Goal: Information Seeking & Learning: Learn about a topic

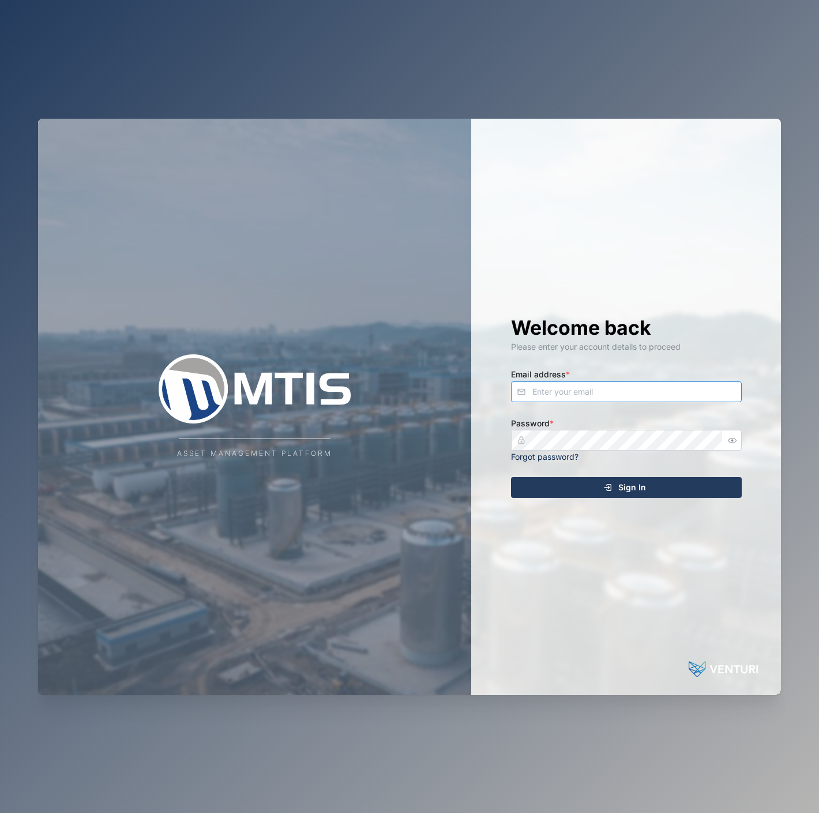
click at [683, 400] on input "Email address *" at bounding box center [626, 392] width 231 height 21
type input "[EMAIL_ADDRESS][PERSON_NAME][DOMAIN_NAME]"
click at [511, 477] on button "Sign In" at bounding box center [626, 487] width 231 height 21
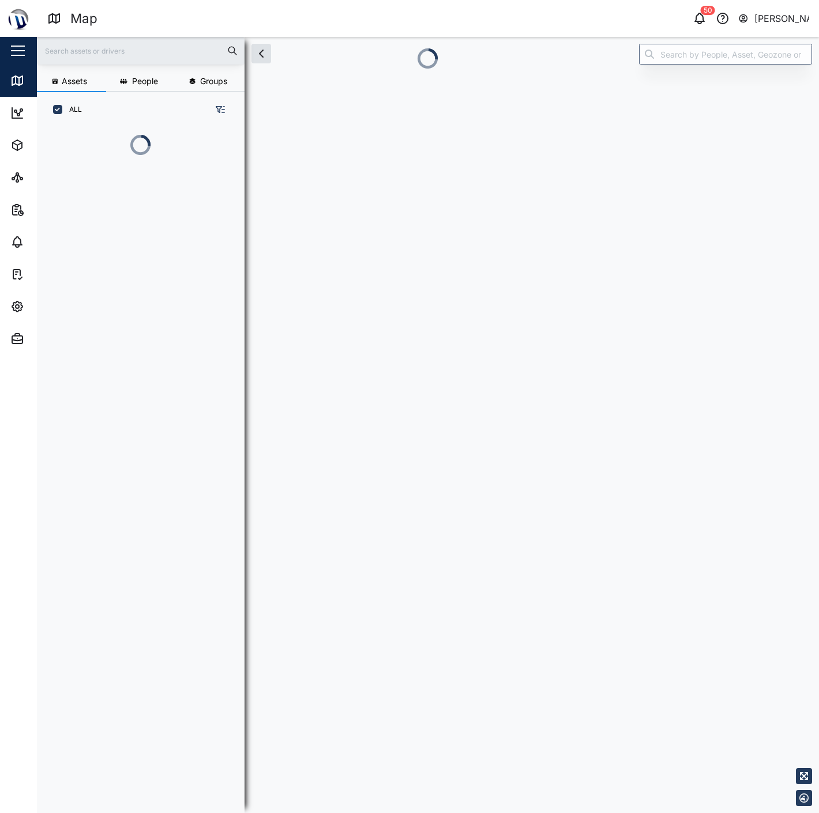
scroll to position [10, 10]
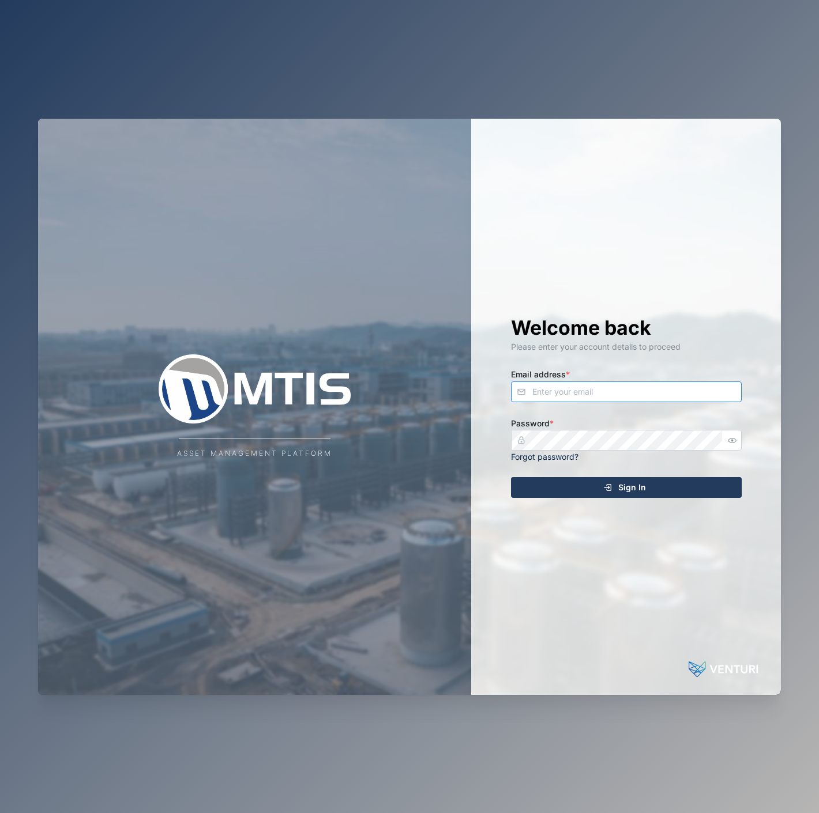
drag, startPoint x: 640, startPoint y: 395, endPoint x: 651, endPoint y: 390, distance: 12.1
click at [651, 390] on input "Email address *" at bounding box center [626, 392] width 231 height 21
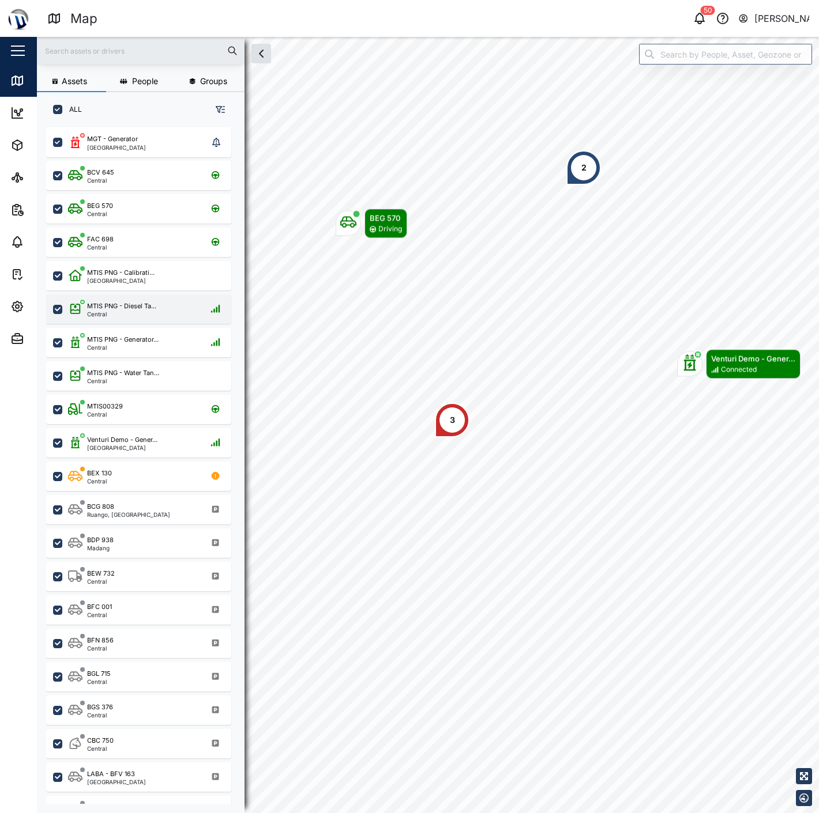
scroll to position [671, 179]
click at [13, 330] on span "Admin" at bounding box center [62, 339] width 105 height 32
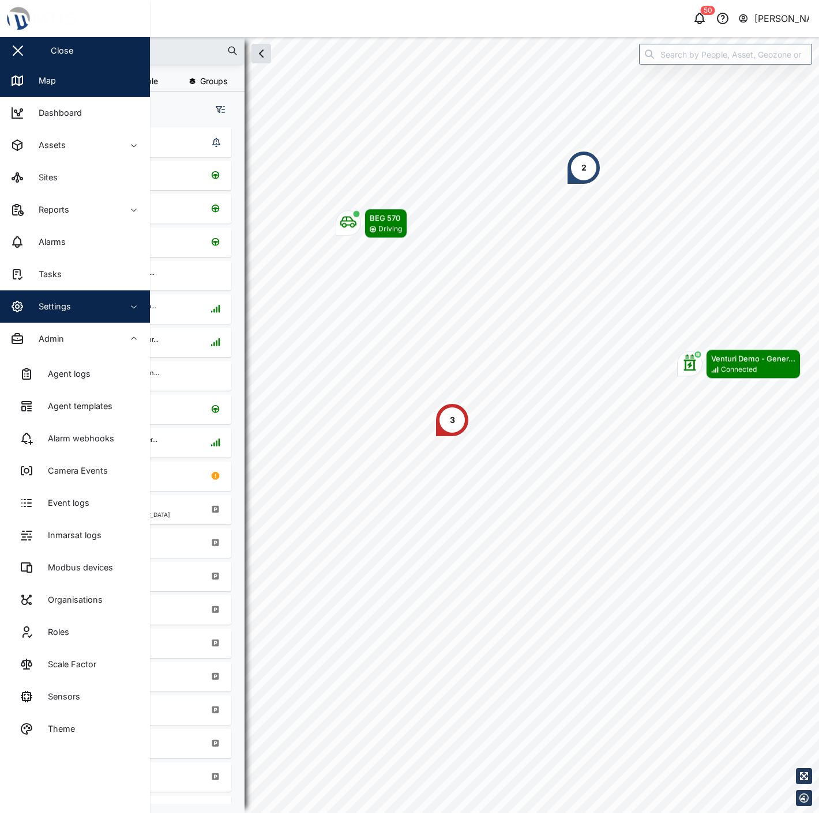
click at [51, 318] on span "Settings" at bounding box center [62, 307] width 105 height 32
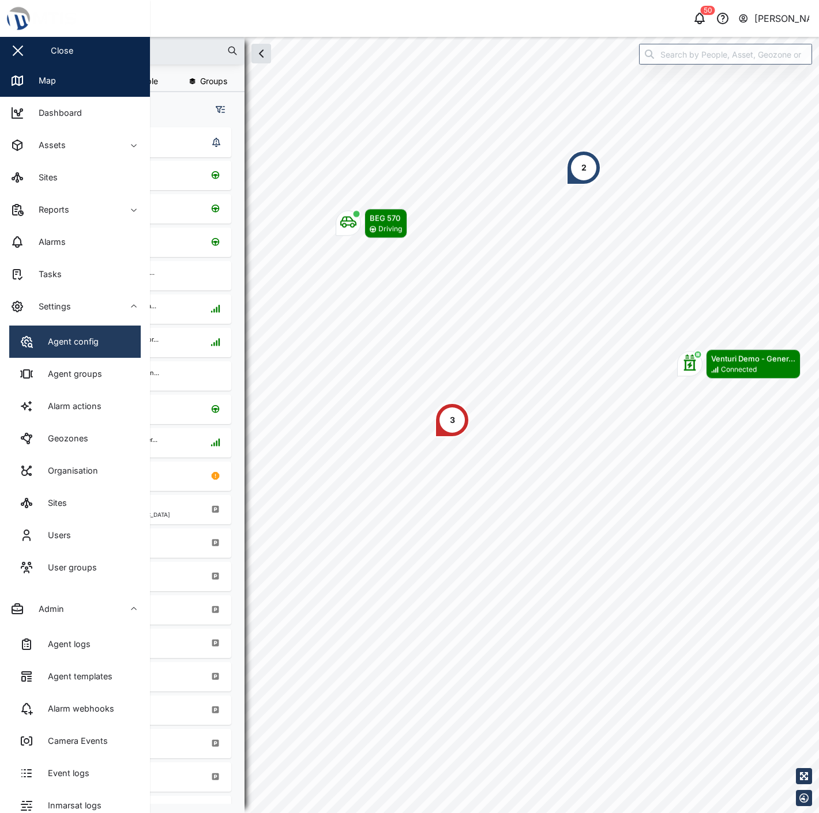
click at [54, 344] on div "Agent config" at bounding box center [68, 341] width 59 height 13
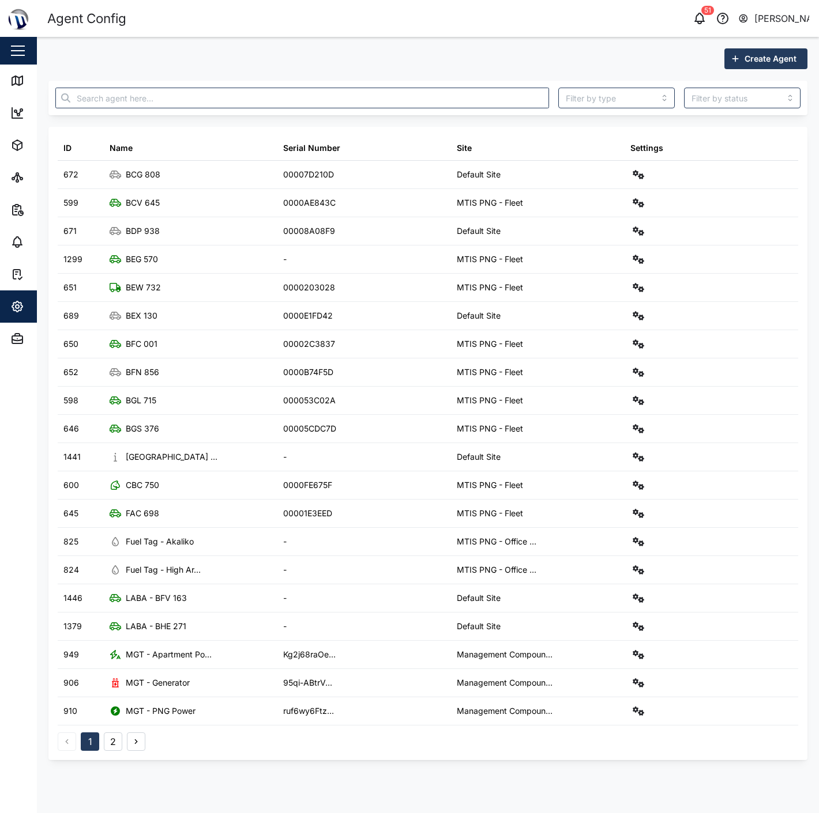
click at [482, 52] on div "Create Agent" at bounding box center [427, 58] width 759 height 21
click at [26, 82] on div "Map" at bounding box center [33, 81] width 46 height 14
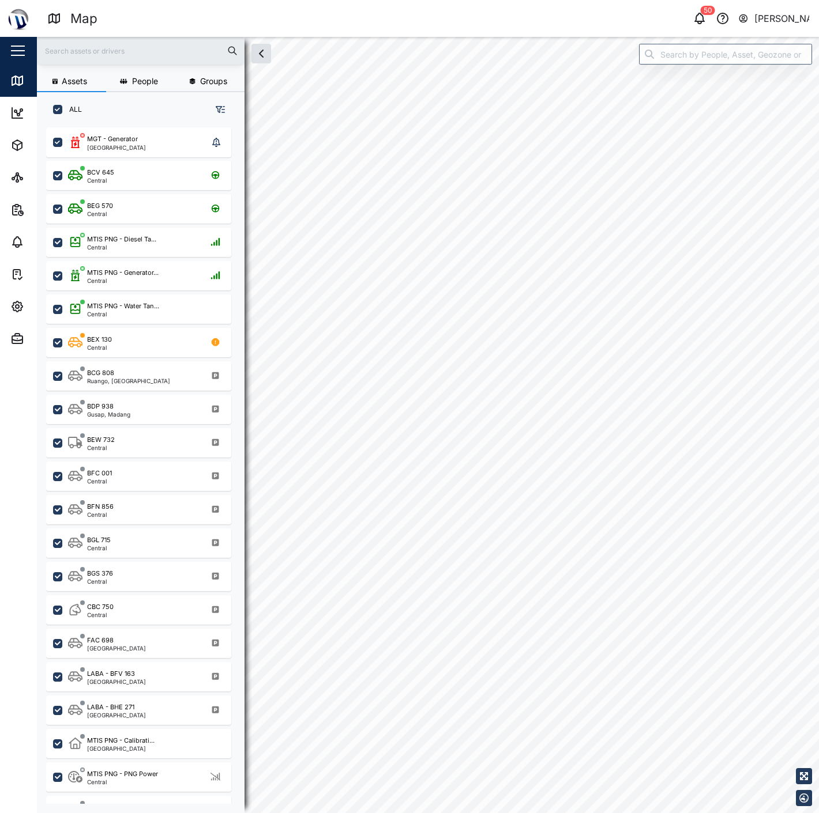
scroll to position [671, 179]
click at [458, 37] on div "8 13" at bounding box center [428, 37] width 782 height 0
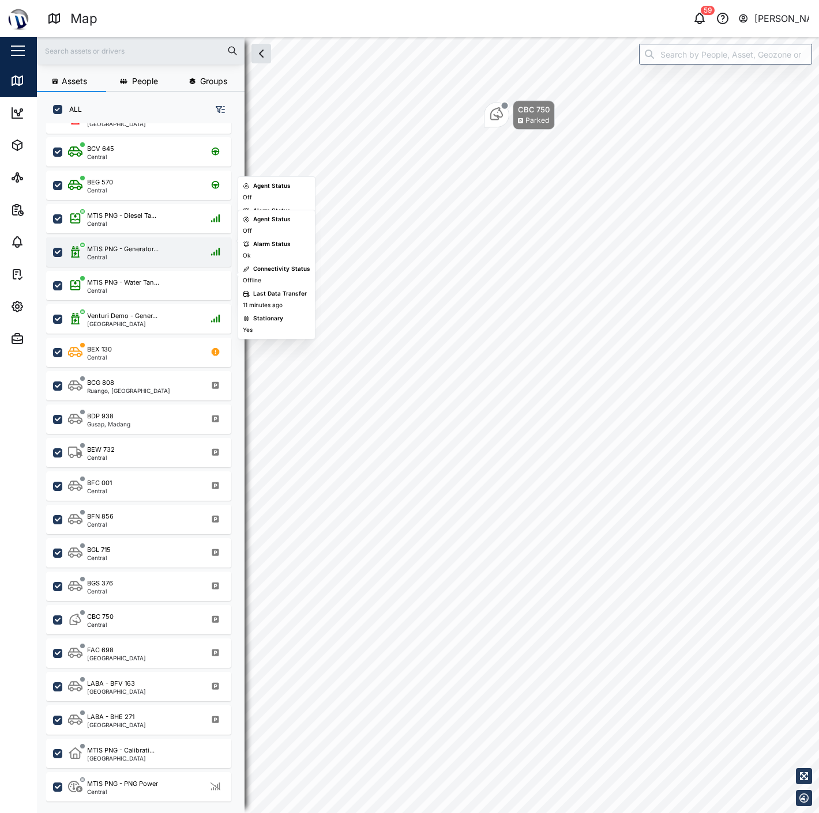
scroll to position [88, 0]
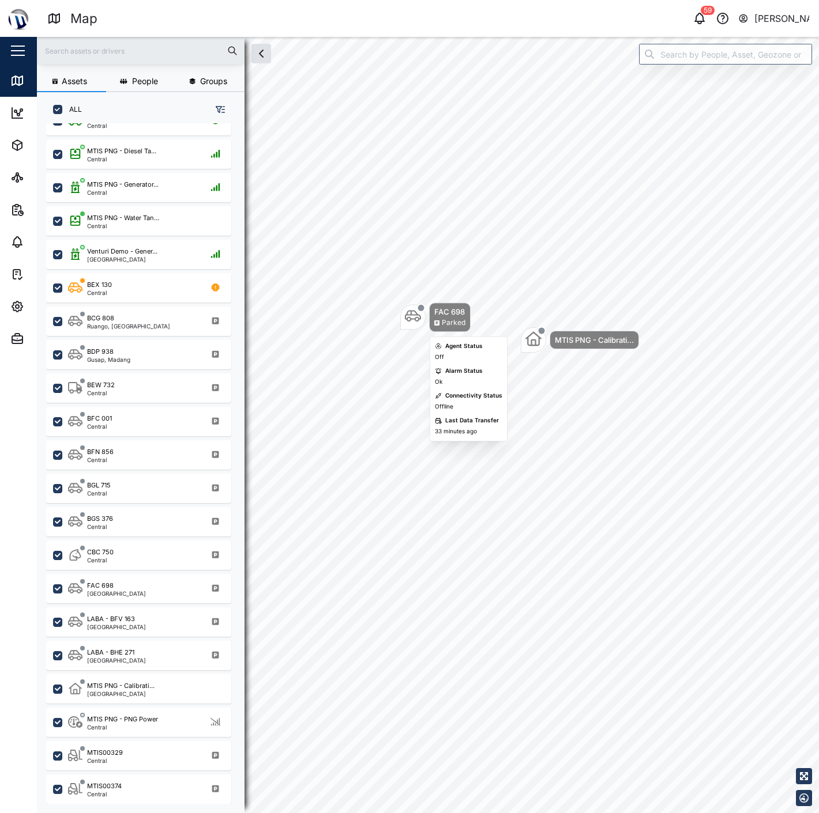
click at [506, 37] on div "FAC 698 Parked MTIS PNG - Calibrati..." at bounding box center [428, 37] width 782 height 0
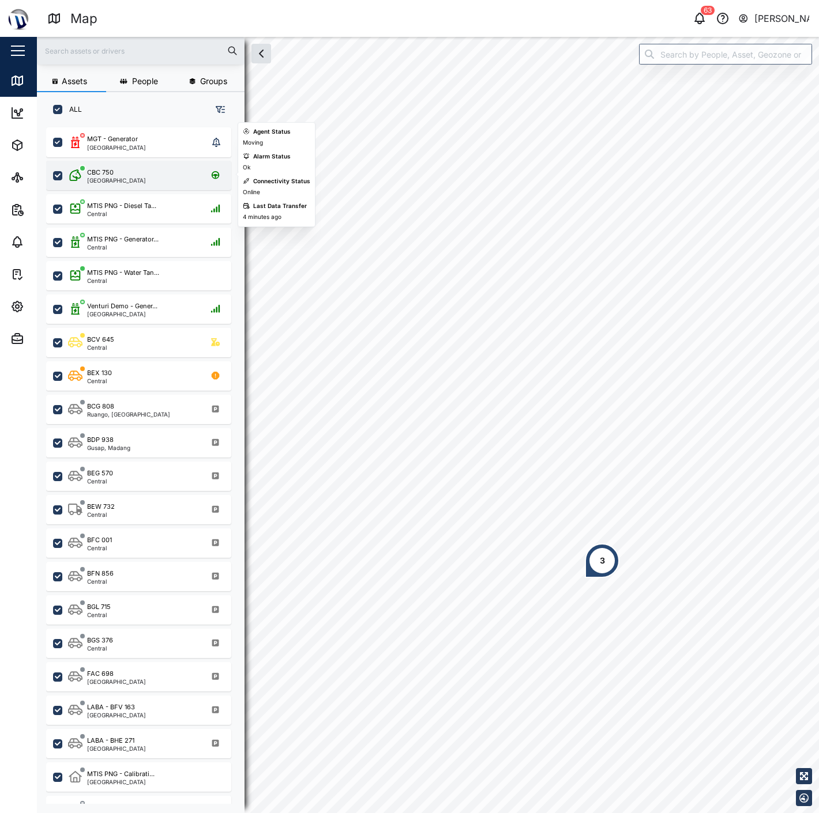
click at [152, 187] on div "CBC 750 Port Moresby" at bounding box center [138, 175] width 185 height 29
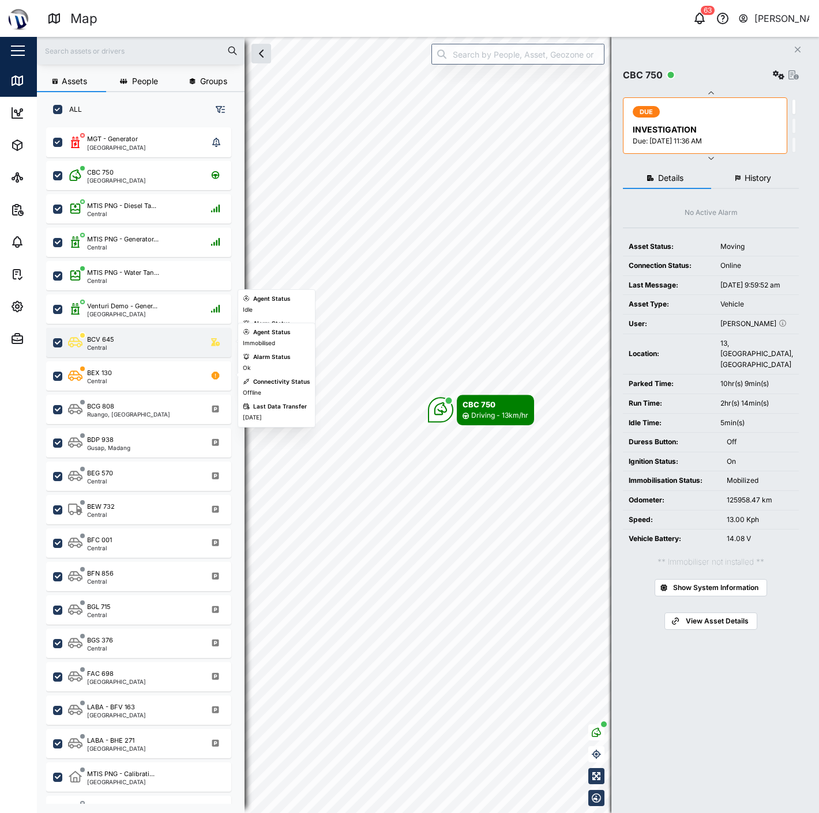
click at [137, 343] on div "BCV 645 Central" at bounding box center [146, 343] width 156 height 16
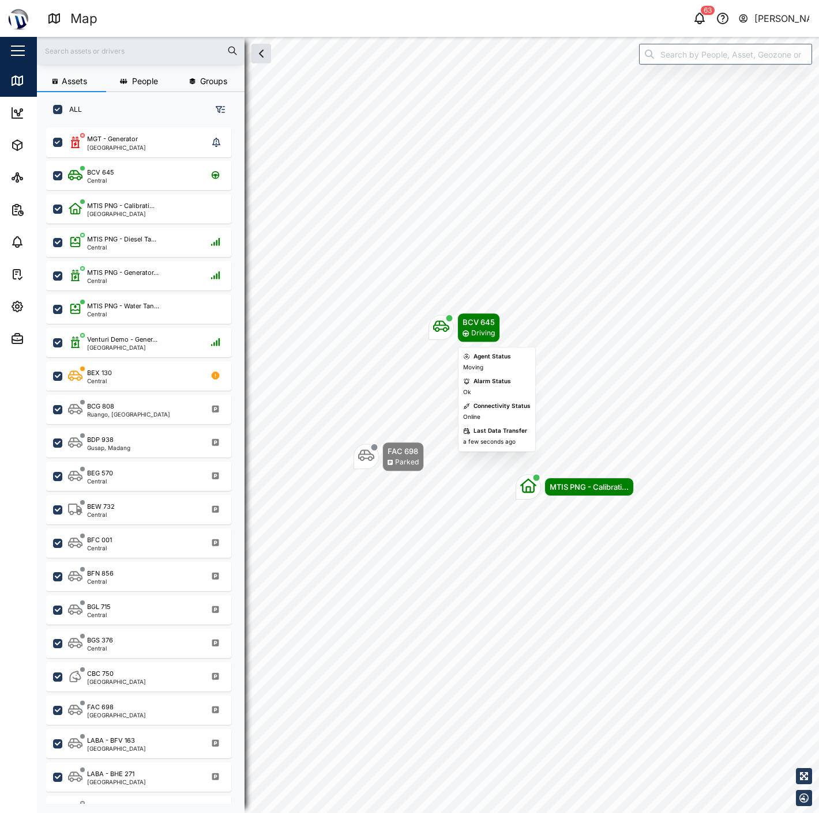
click at [436, 341] on div "BCV 645 Driving" at bounding box center [463, 327] width 71 height 29
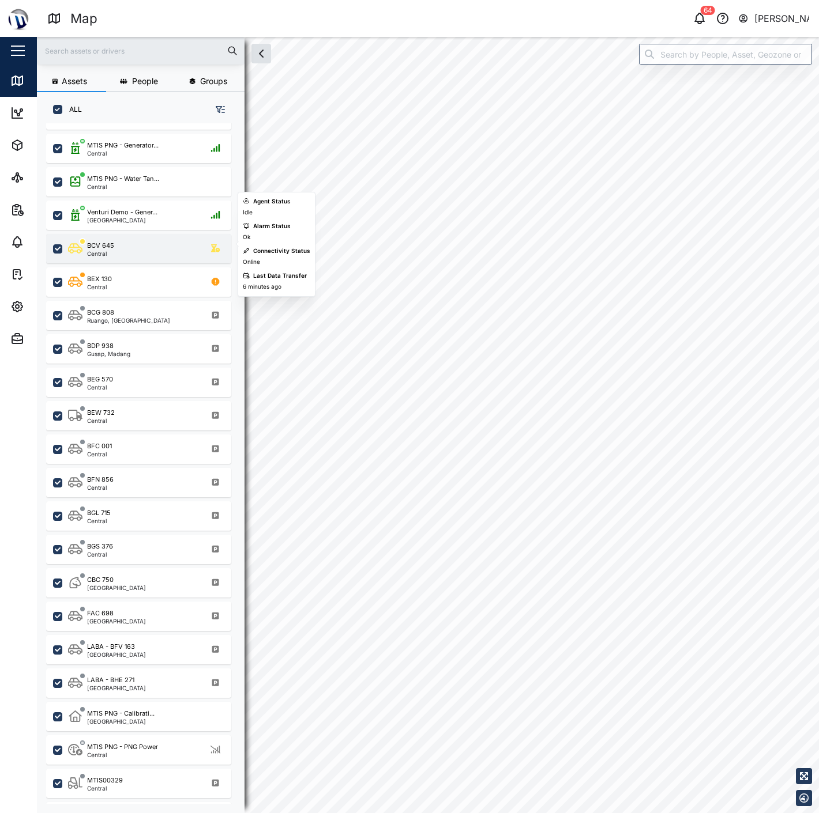
scroll to position [64, 0]
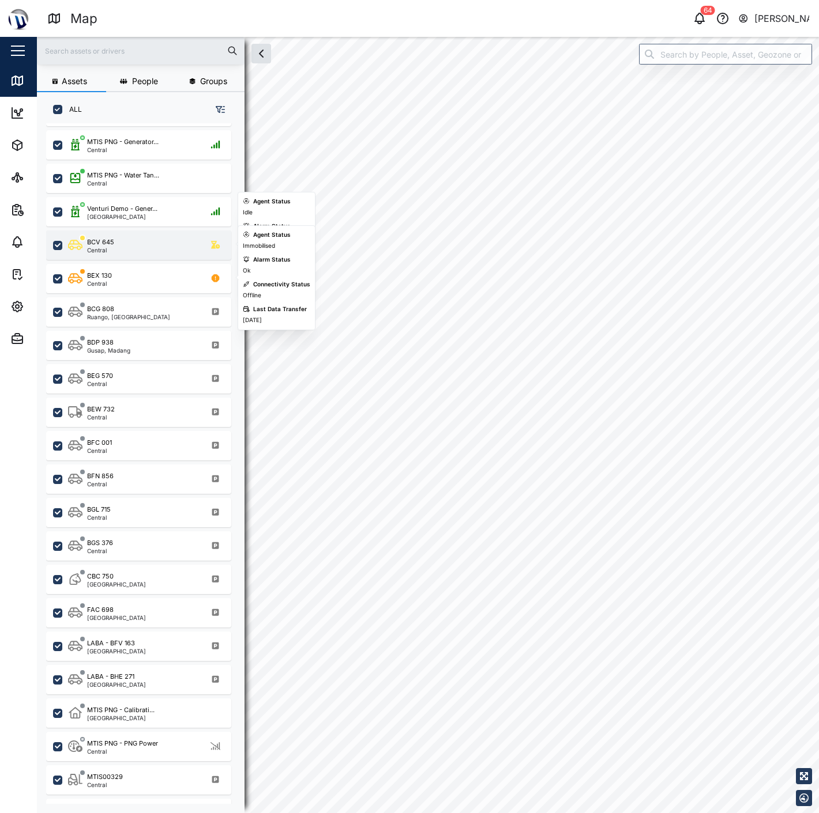
click at [141, 252] on div "BCV 645 Central" at bounding box center [138, 245] width 185 height 29
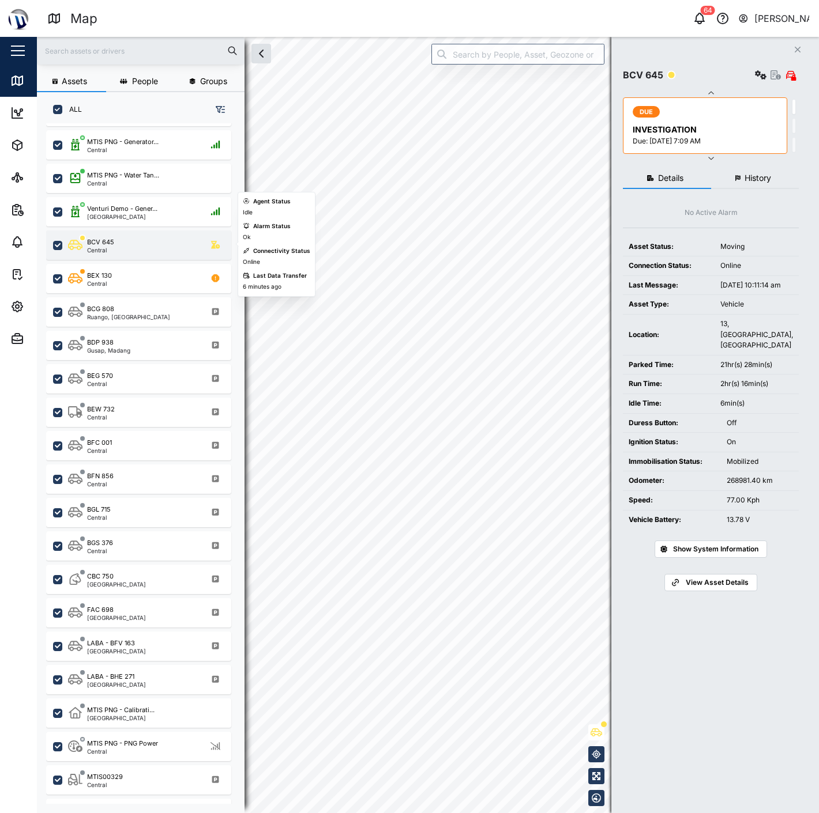
click at [144, 244] on div "BCV 645 Central" at bounding box center [146, 245] width 156 height 16
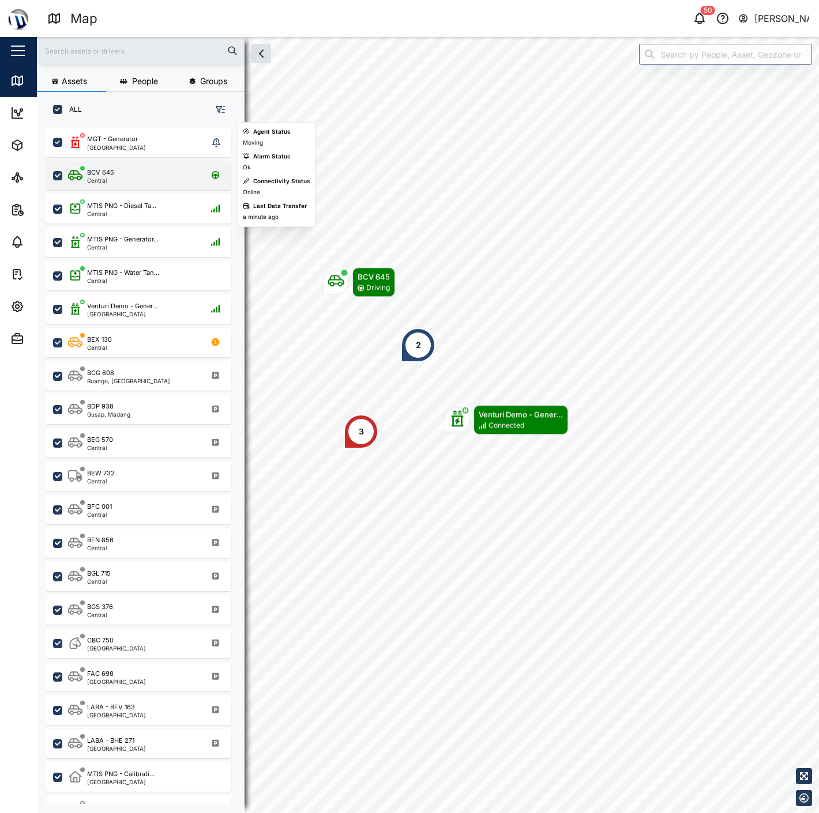
click at [150, 171] on div "BCV 645 Central" at bounding box center [146, 176] width 156 height 16
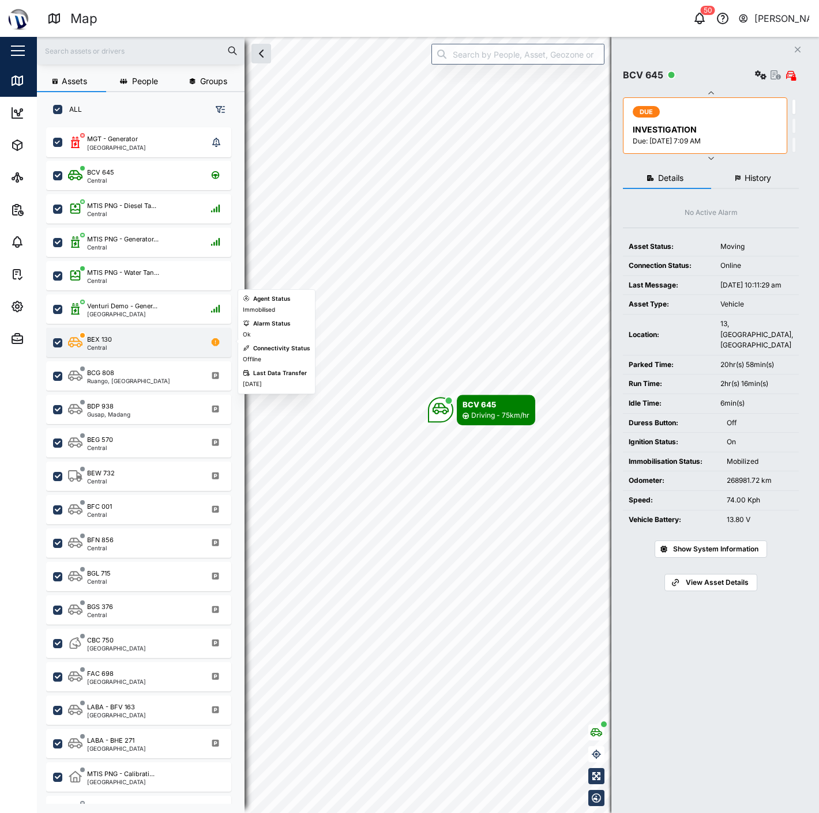
click at [108, 341] on div "BEX 130" at bounding box center [99, 340] width 25 height 10
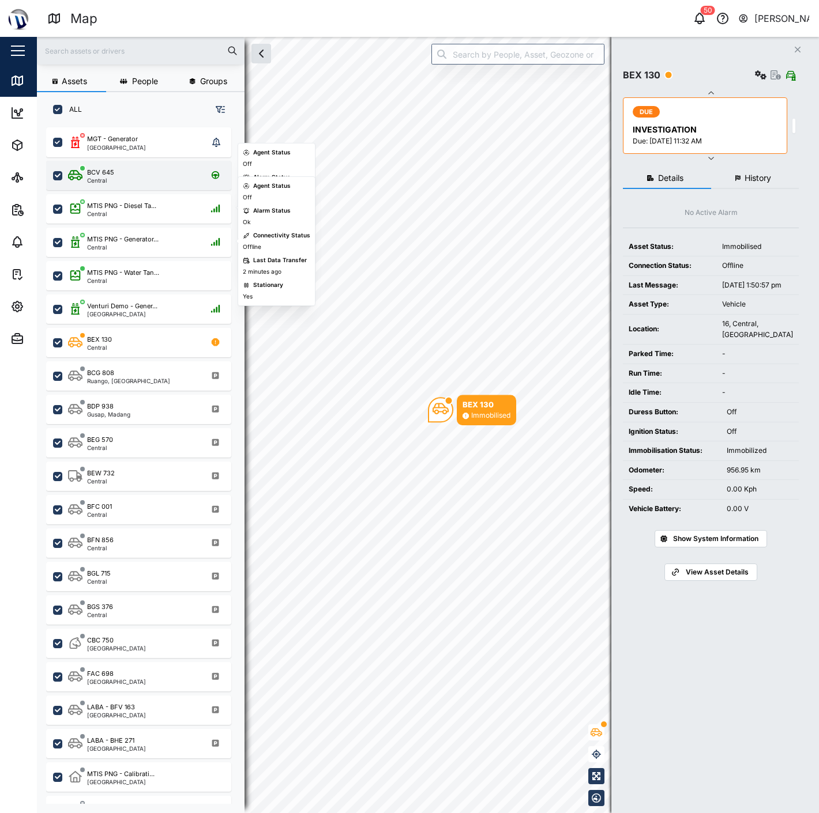
click at [143, 169] on div "BCV 645 Central" at bounding box center [146, 176] width 156 height 16
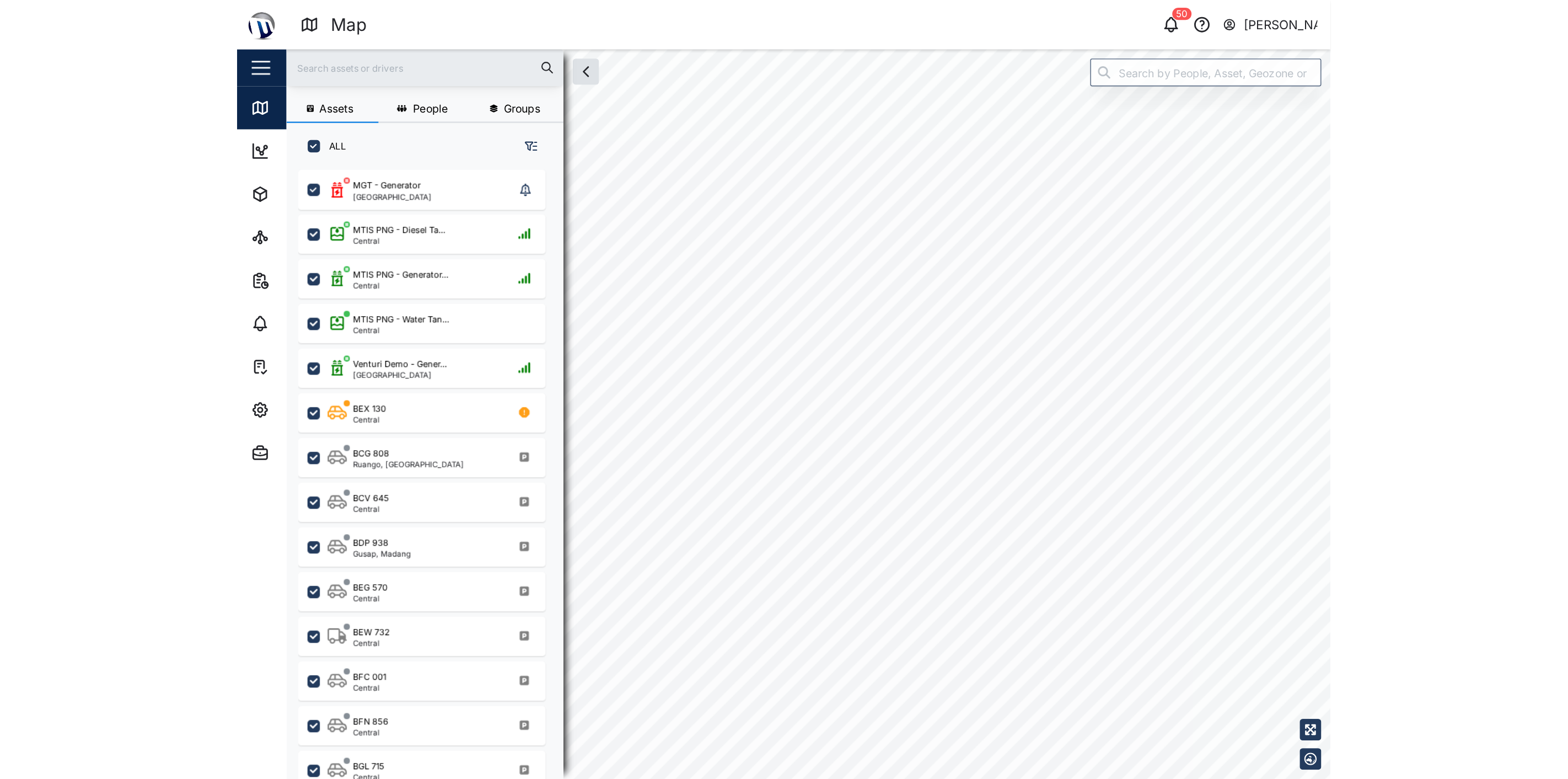
scroll to position [643, 171]
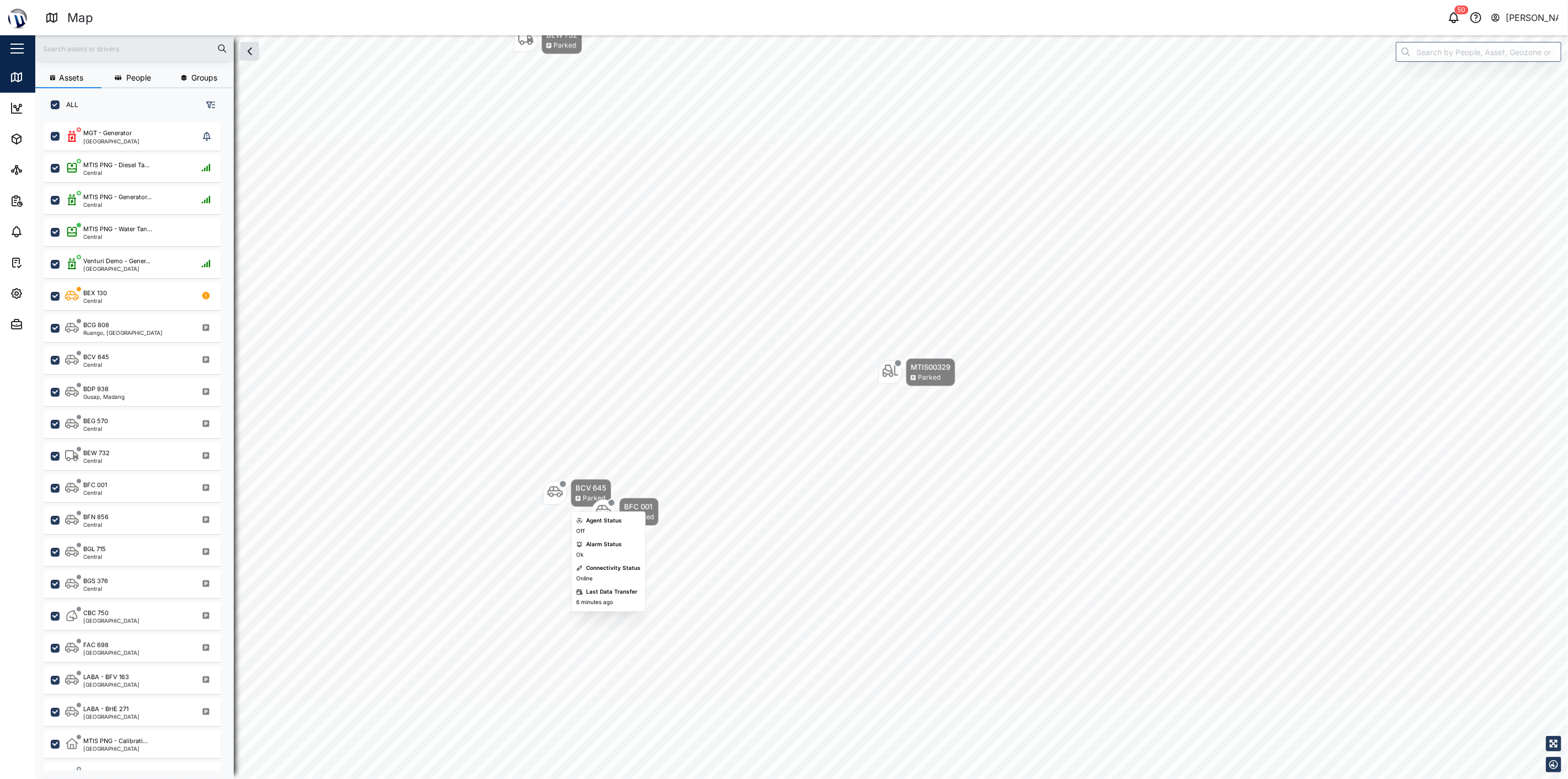
click at [581, 489] on div "BCV 645" at bounding box center [591, 488] width 31 height 11
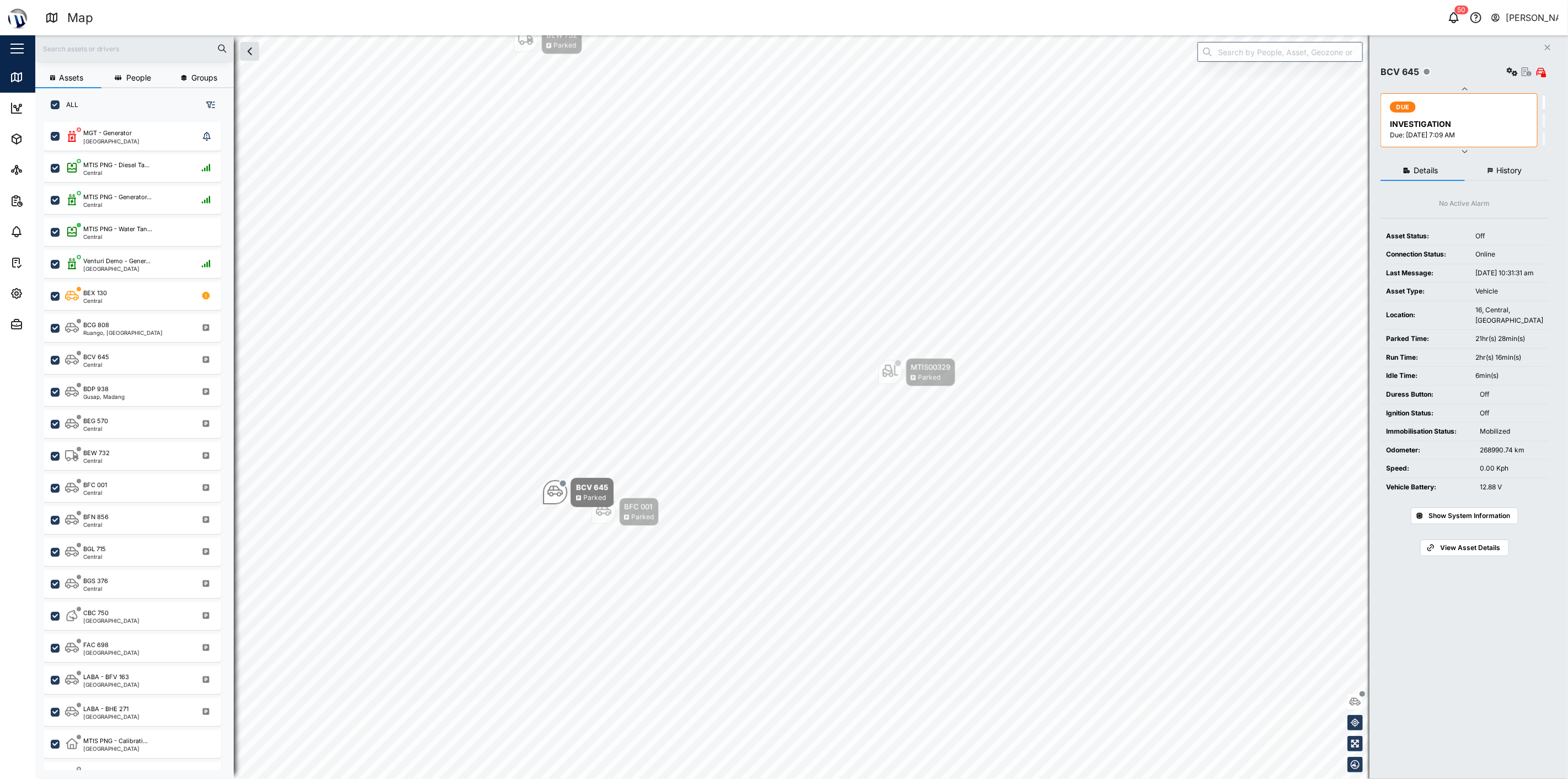
click at [783, 179] on button "History" at bounding box center [1508, 170] width 84 height 20
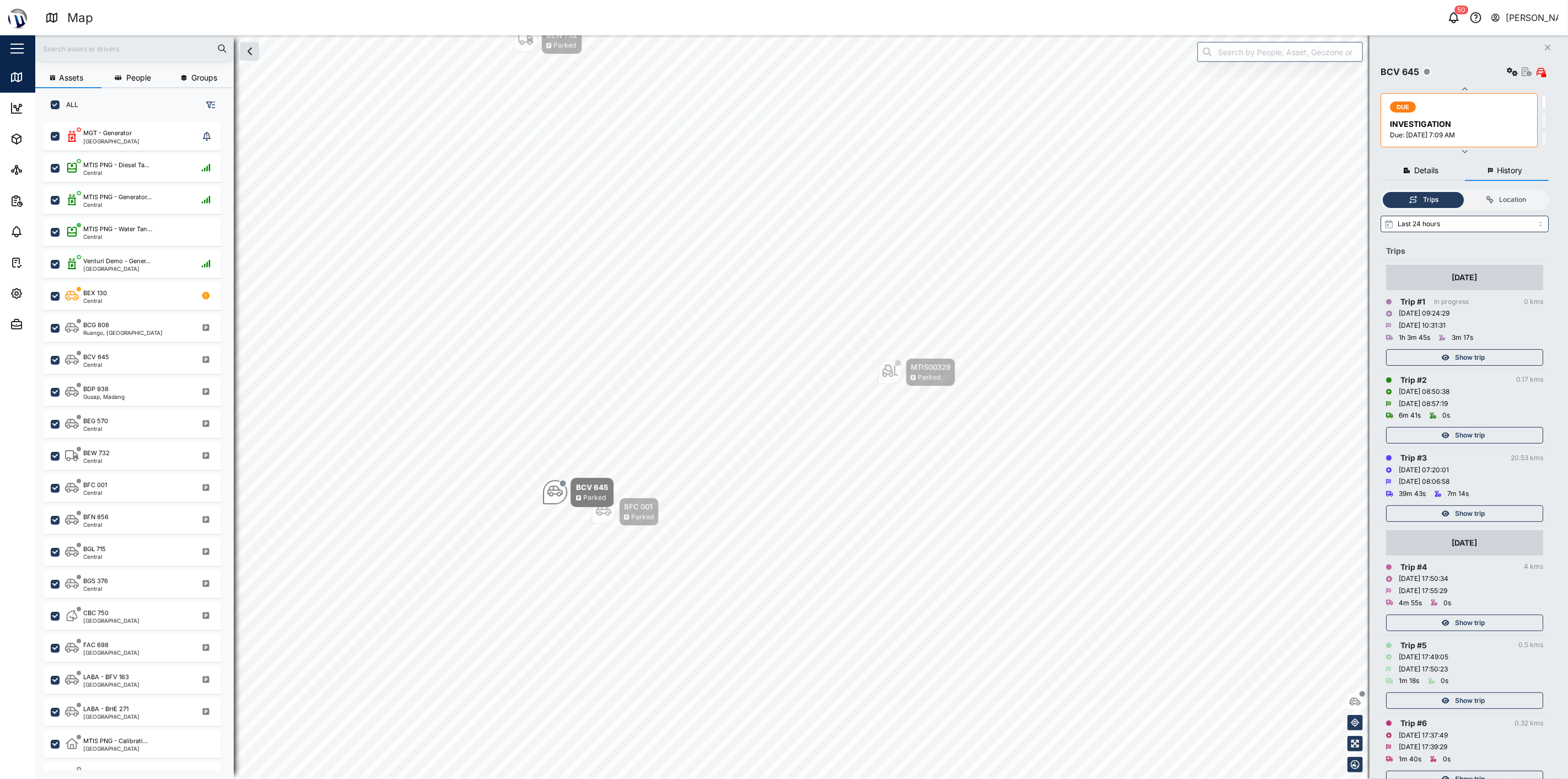
click at [783, 356] on div "Show trip" at bounding box center [1464, 357] width 144 height 15
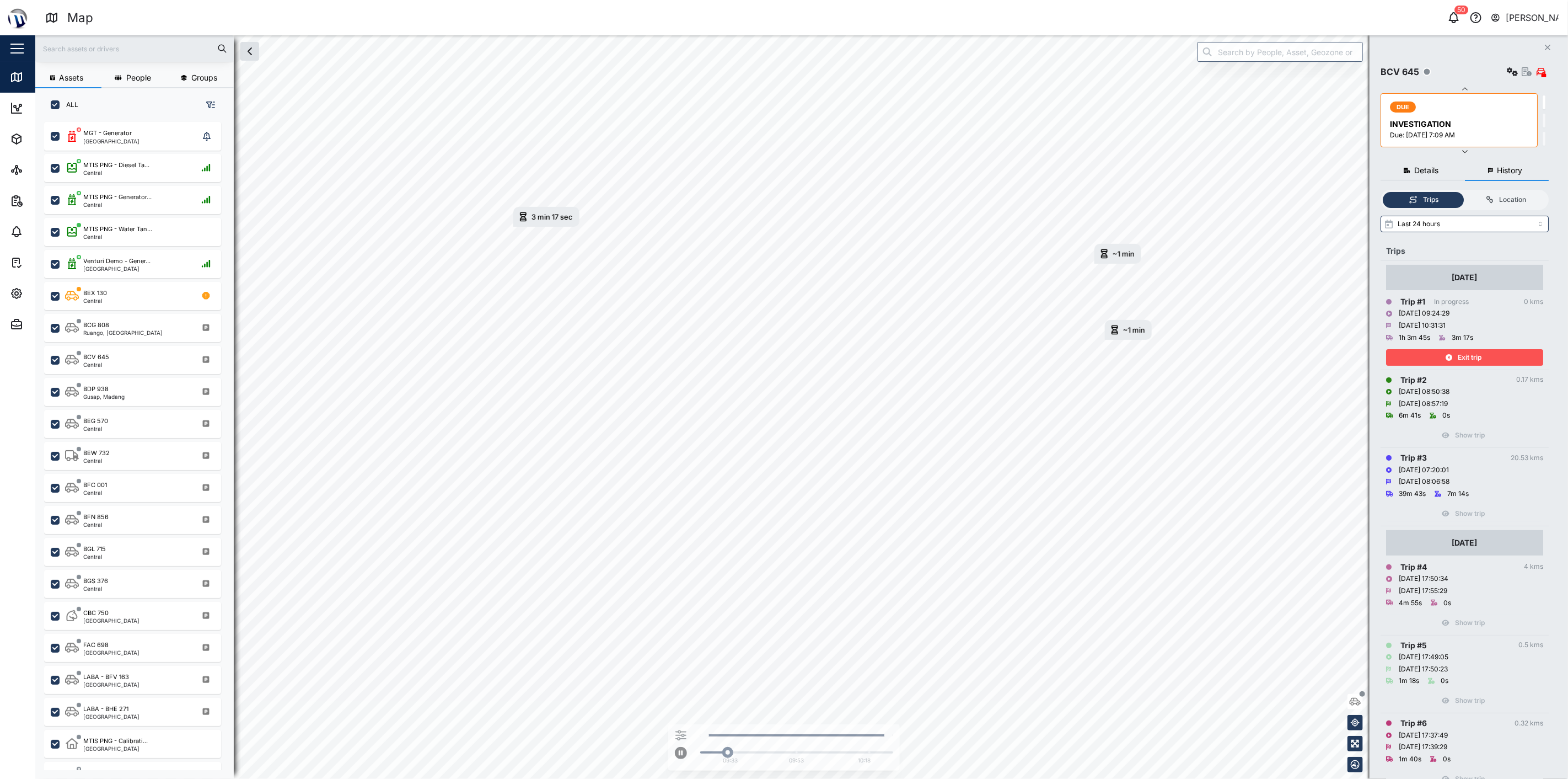
click at [783, 359] on span "Exit trip" at bounding box center [1469, 357] width 24 height 15
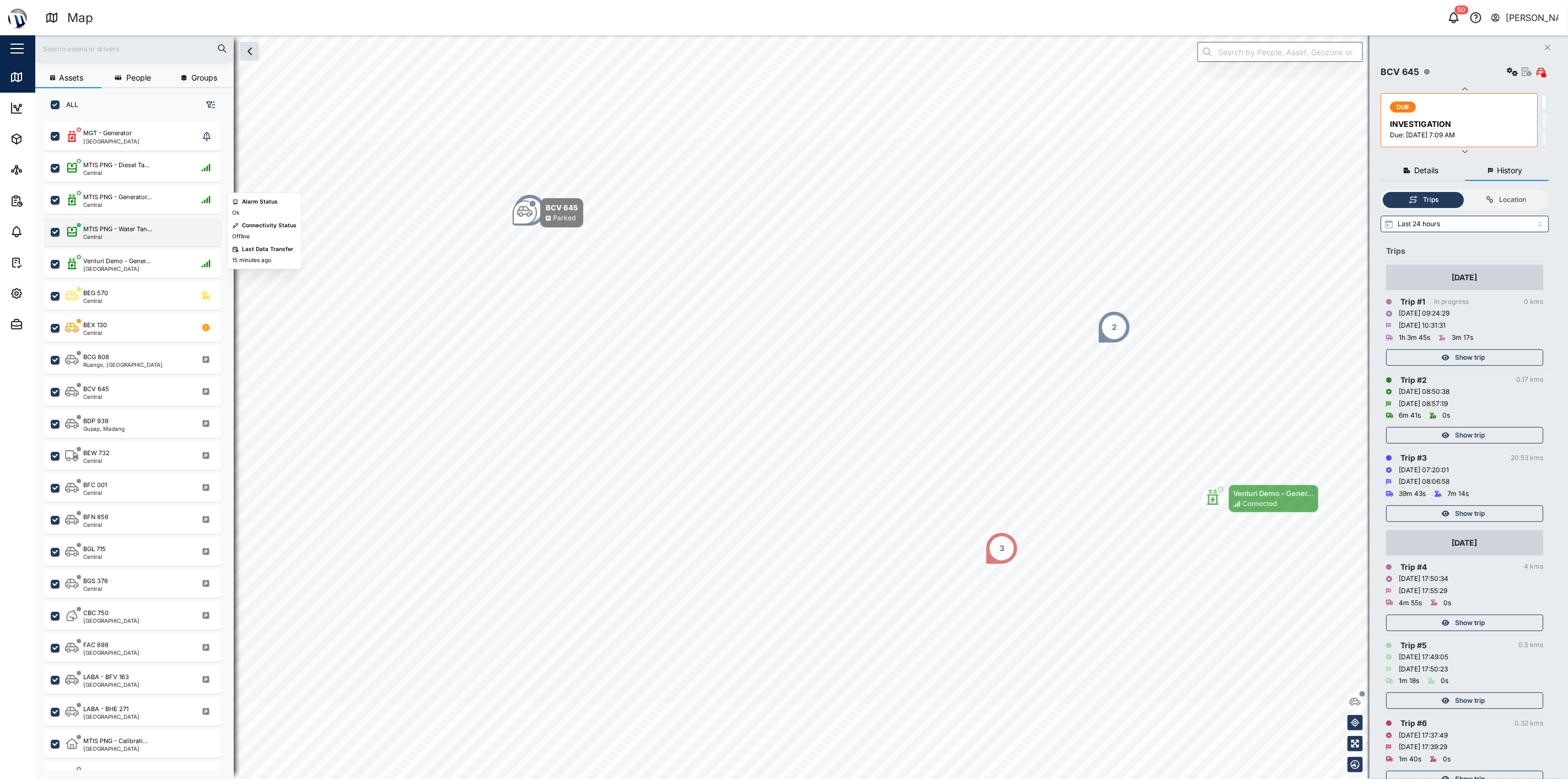
click at [181, 230] on div "MTIS PNG - Water Tan... Central" at bounding box center [140, 233] width 149 height 15
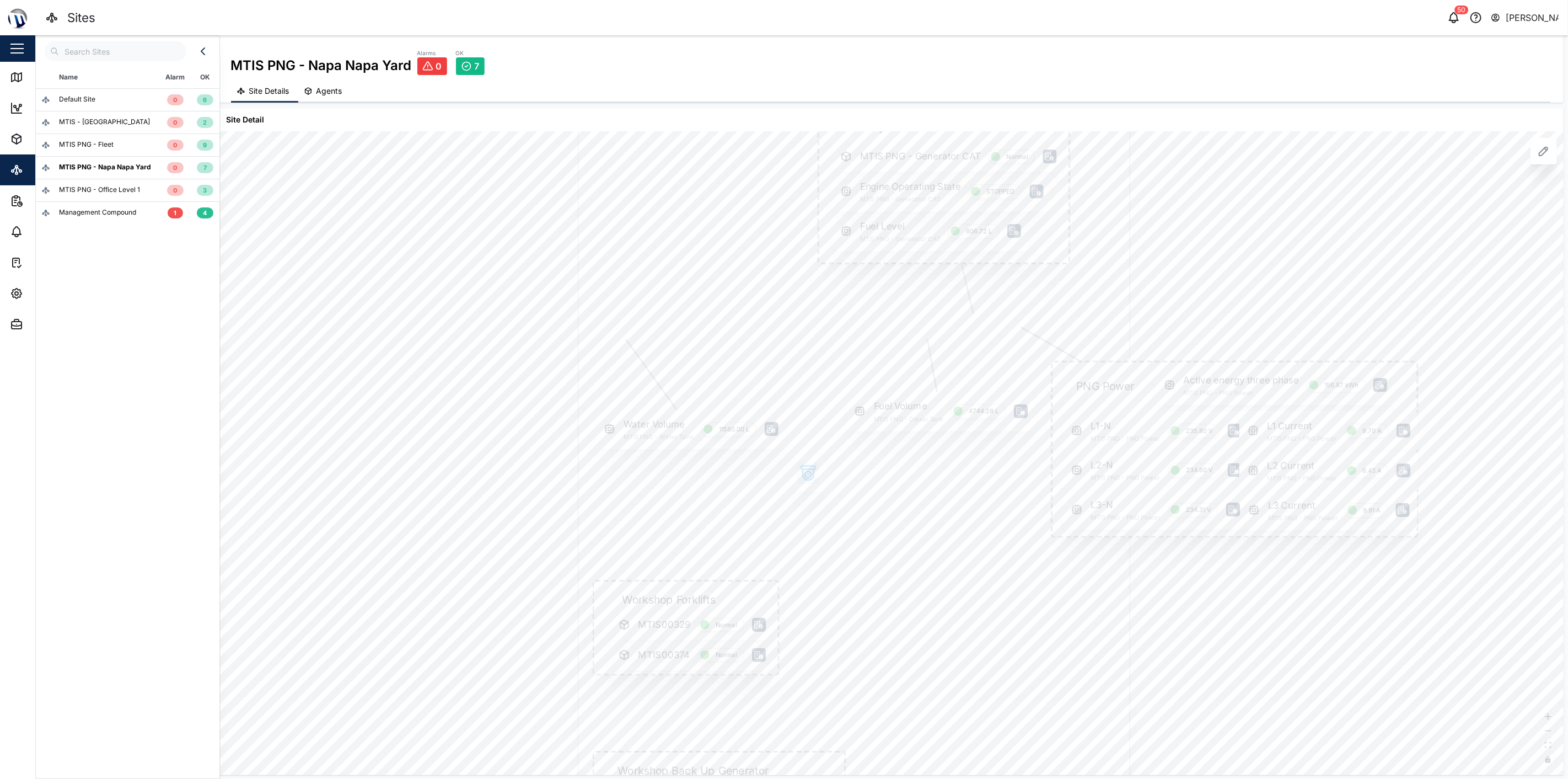
click at [766, 421] on div "Water Volume MTIS PNG - Water Tank 11580.00 L" at bounding box center [691, 430] width 190 height 40
click at [767, 428] on icon at bounding box center [770, 429] width 9 height 8
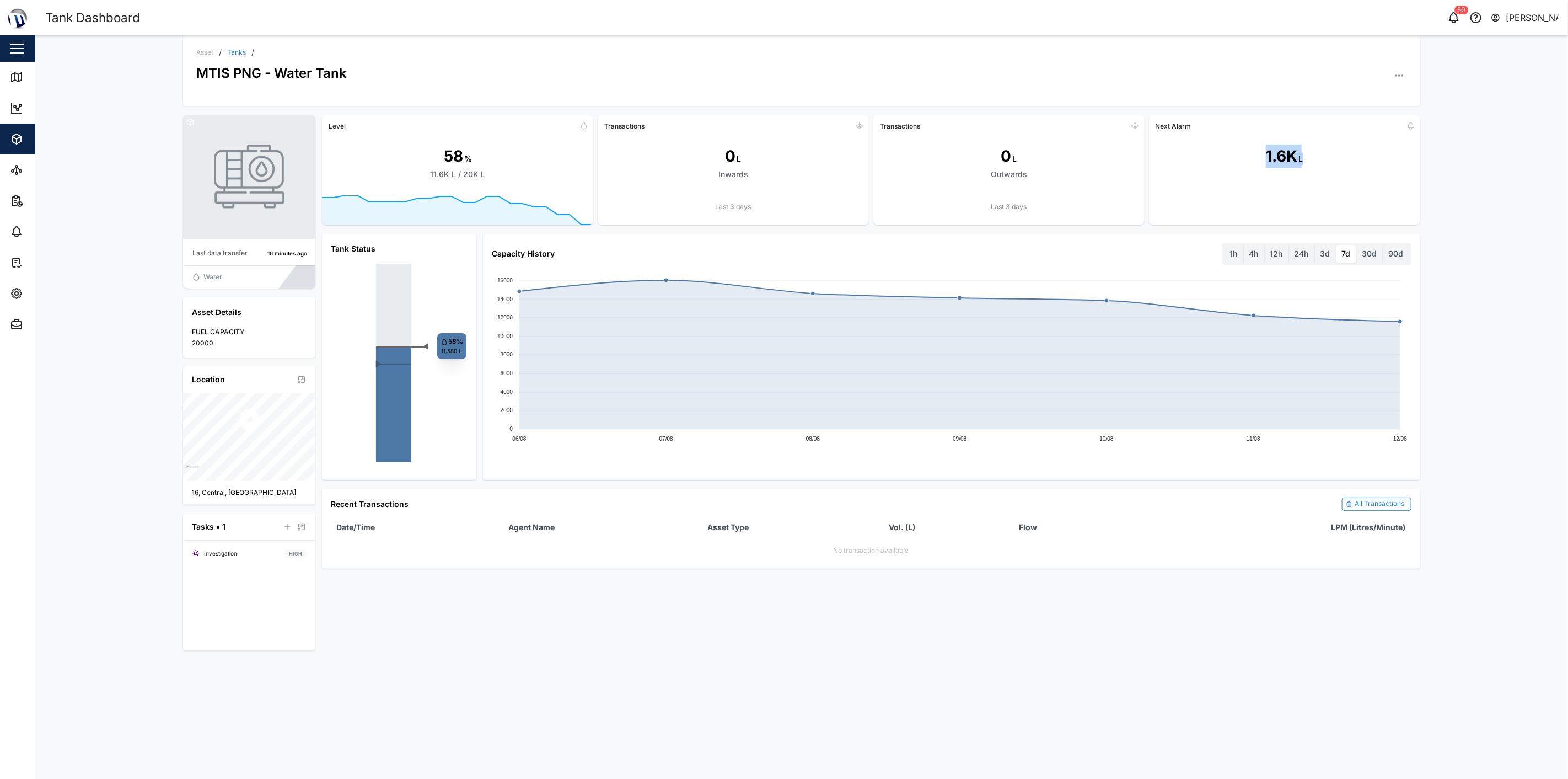
drag, startPoint x: 1265, startPoint y: 162, endPoint x: 1350, endPoint y: 161, distance: 85.0
click at [783, 161] on div "1.6K L" at bounding box center [1285, 165] width 272 height 60
click at [11, 67] on link "Map" at bounding box center [72, 78] width 144 height 31
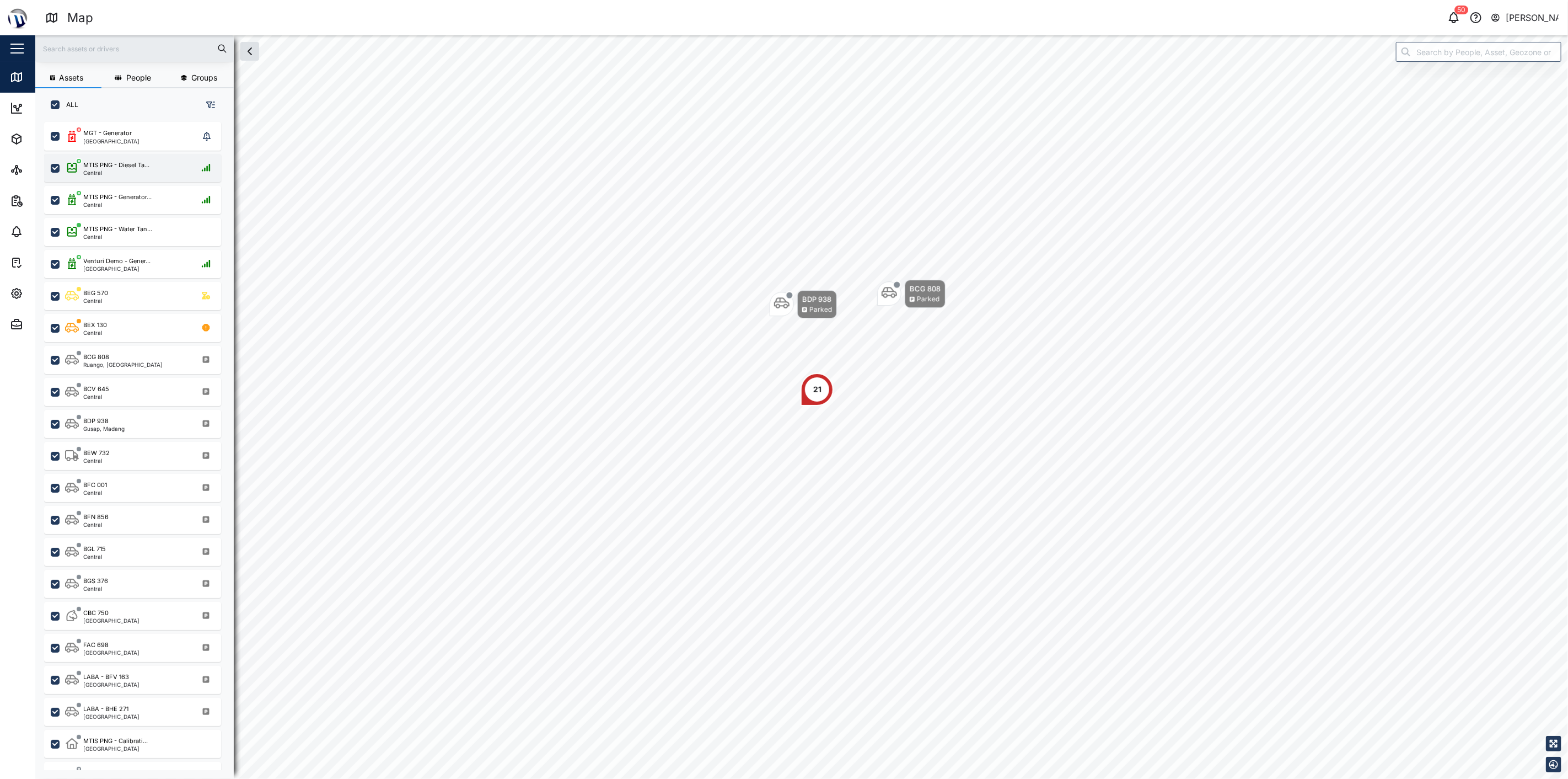
scroll to position [643, 171]
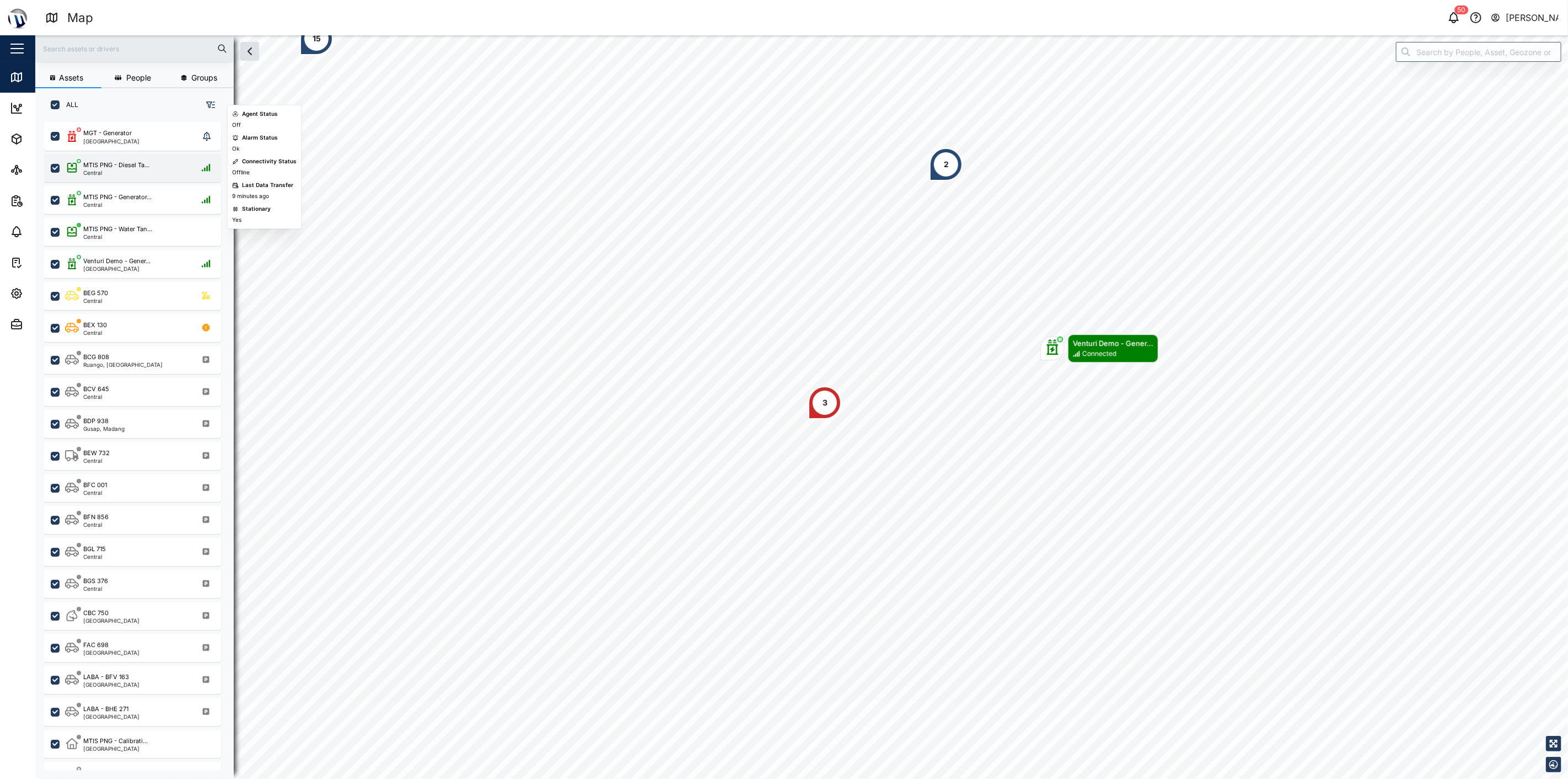
click at [150, 157] on div "MTIS PNG - Diesel Ta... Central" at bounding box center [132, 167] width 177 height 28
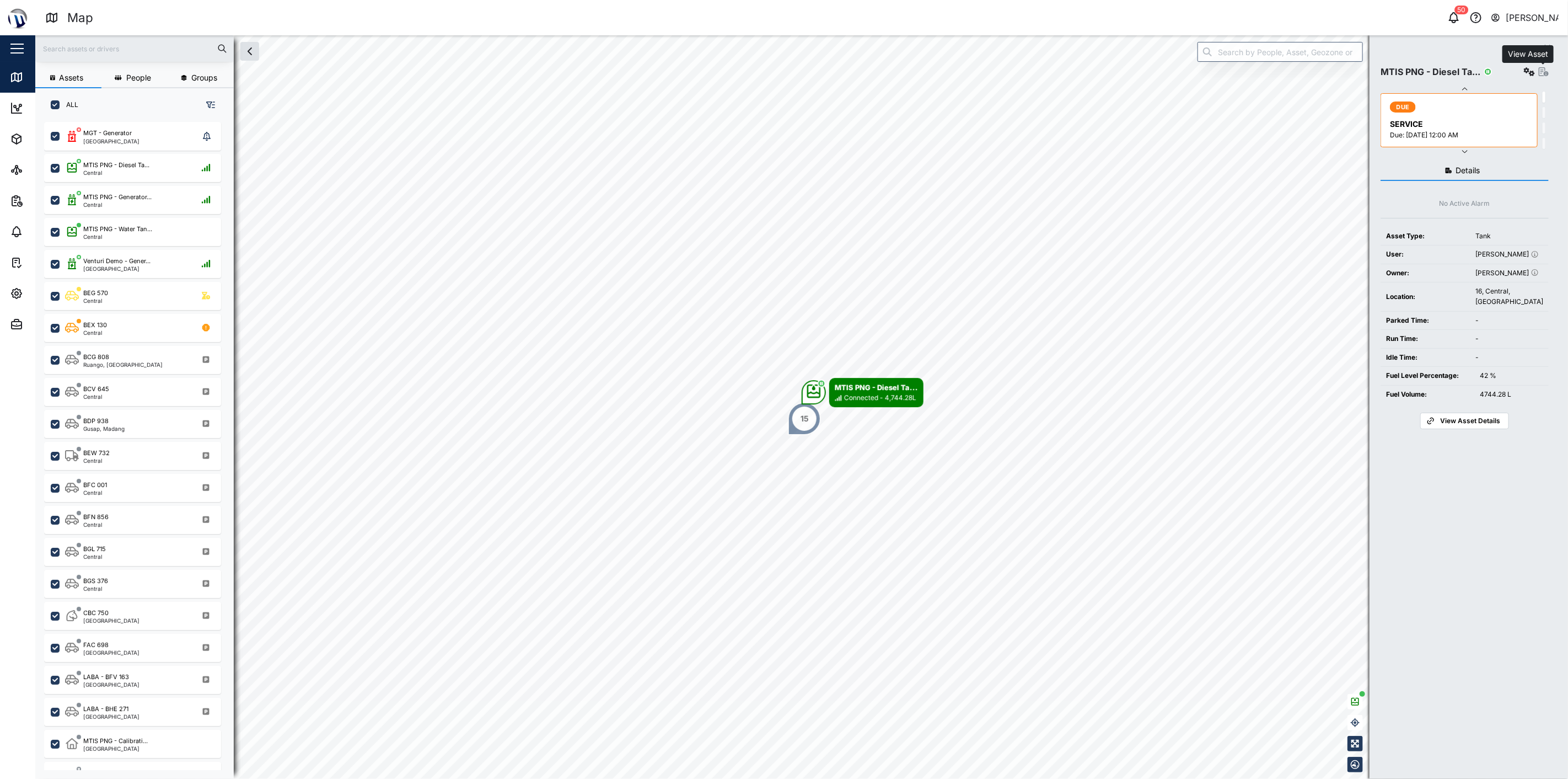
click at [783, 73] on icon "button" at bounding box center [1544, 71] width 10 height 9
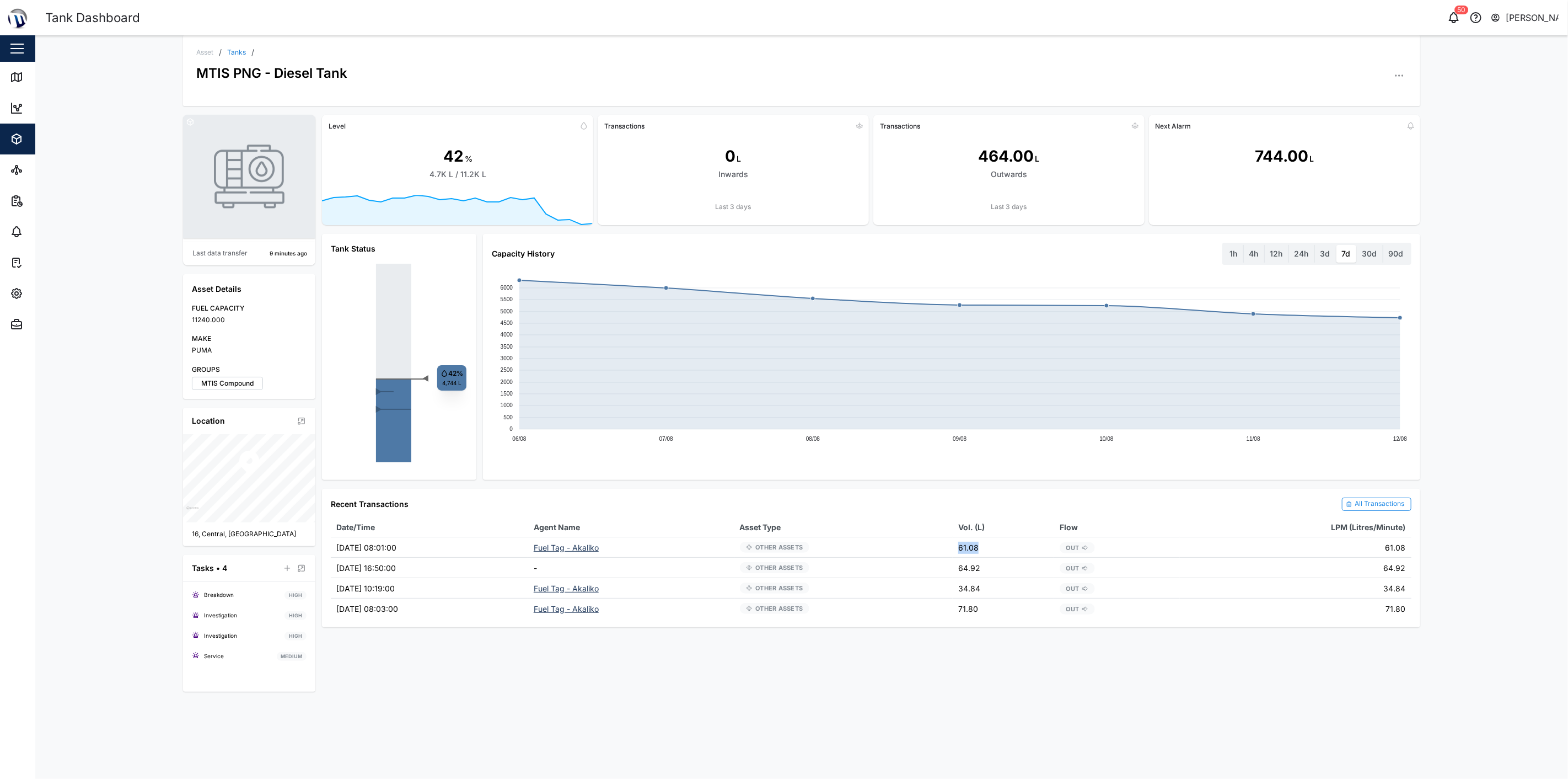
drag, startPoint x: 968, startPoint y: 550, endPoint x: 1019, endPoint y: 548, distance: 51.0
click at [783, 548] on td "61.08" at bounding box center [1004, 546] width 101 height 20
click at [12, 139] on icon "button" at bounding box center [16, 139] width 9 height 10
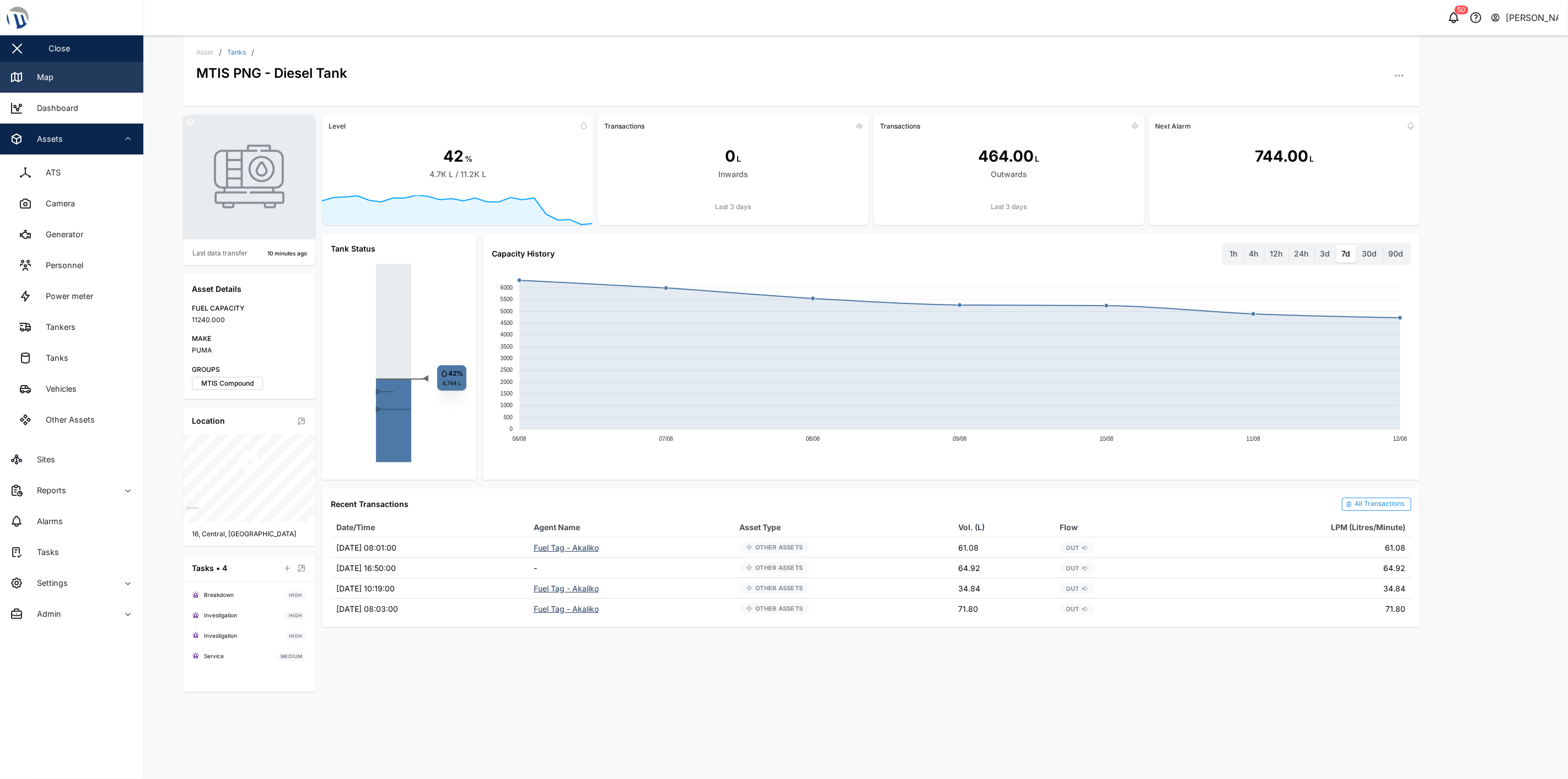
click at [41, 85] on link "Map" at bounding box center [72, 78] width 144 height 31
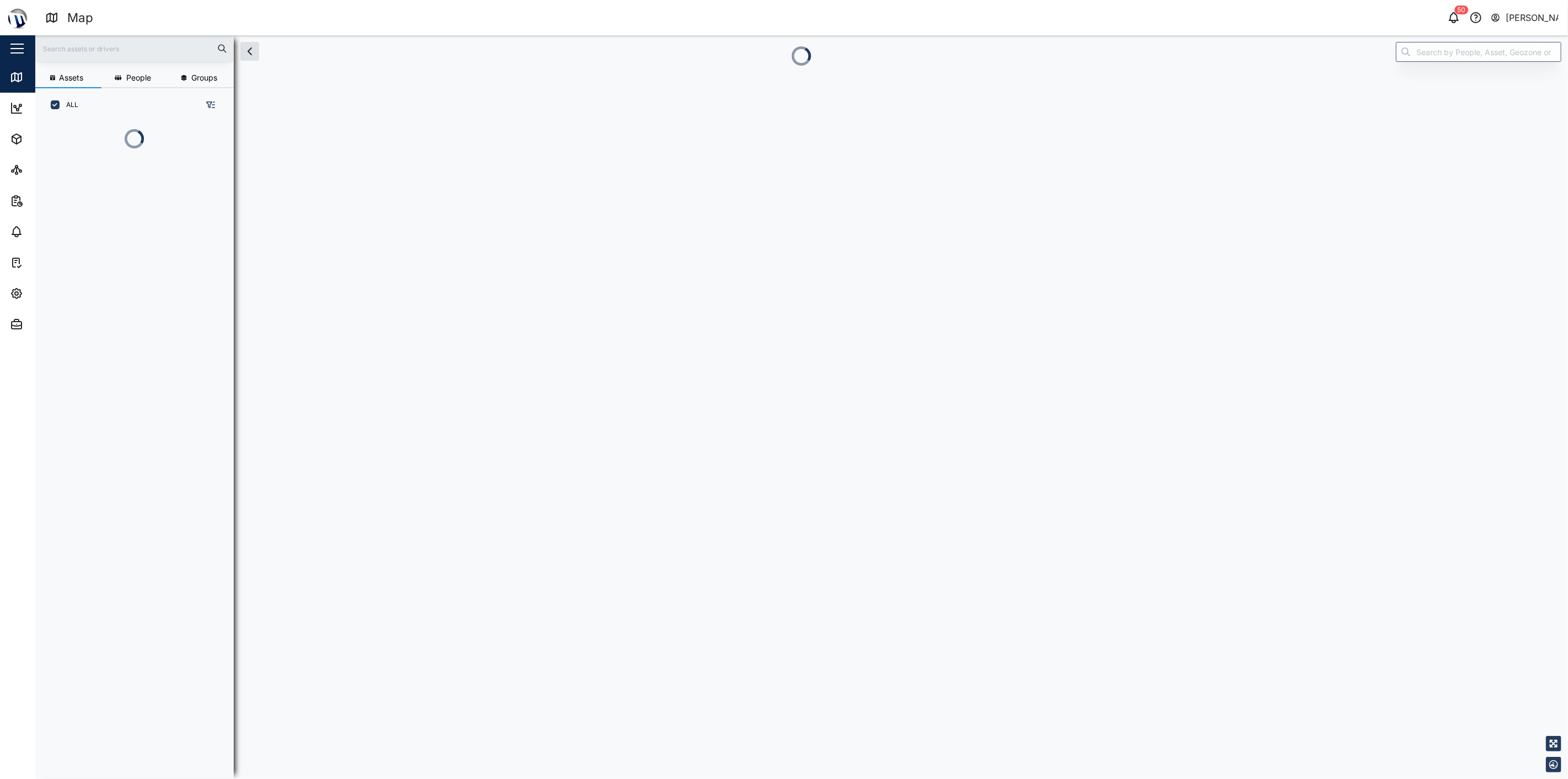
scroll to position [10, 10]
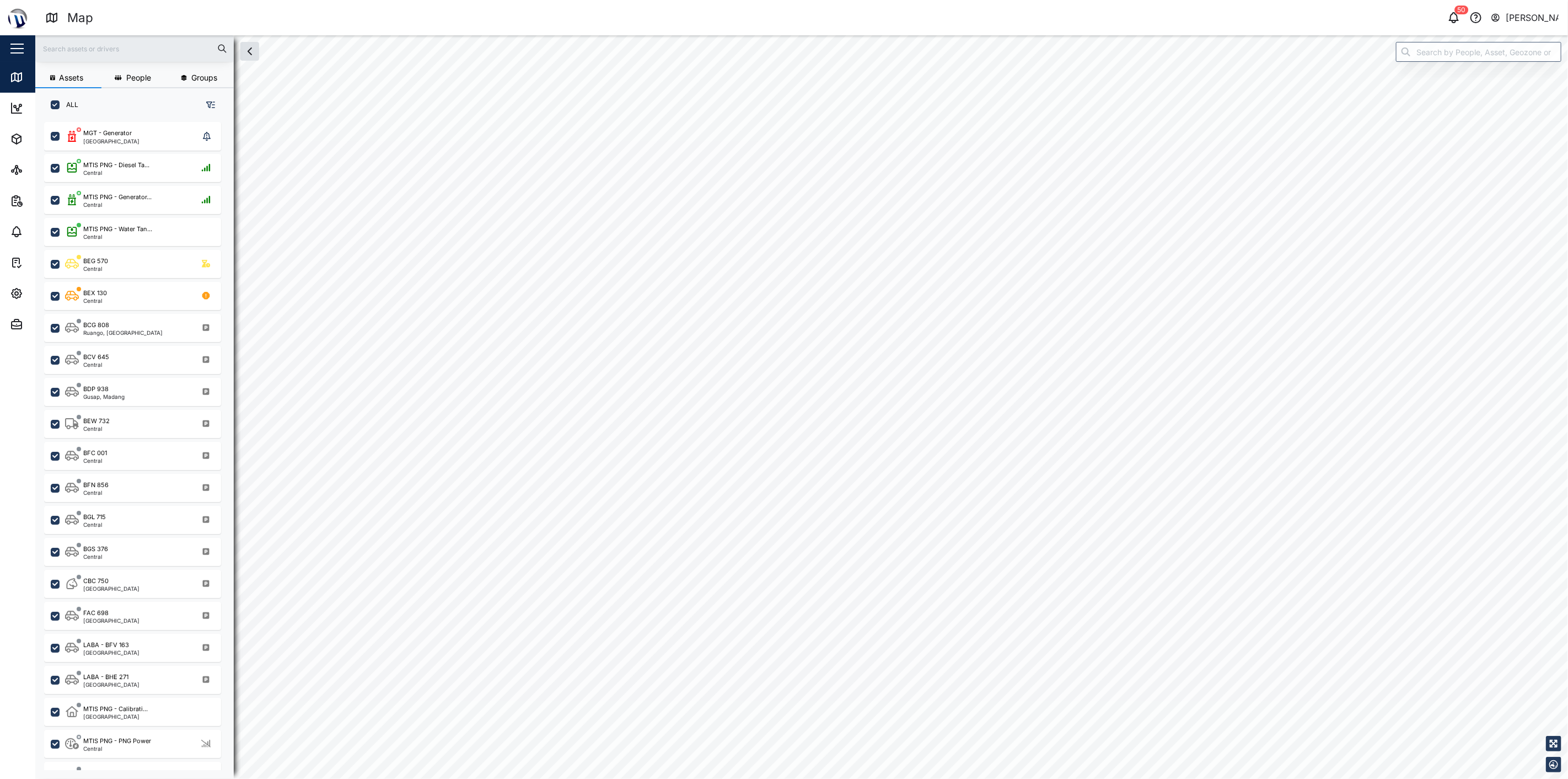
checkbox input "true"
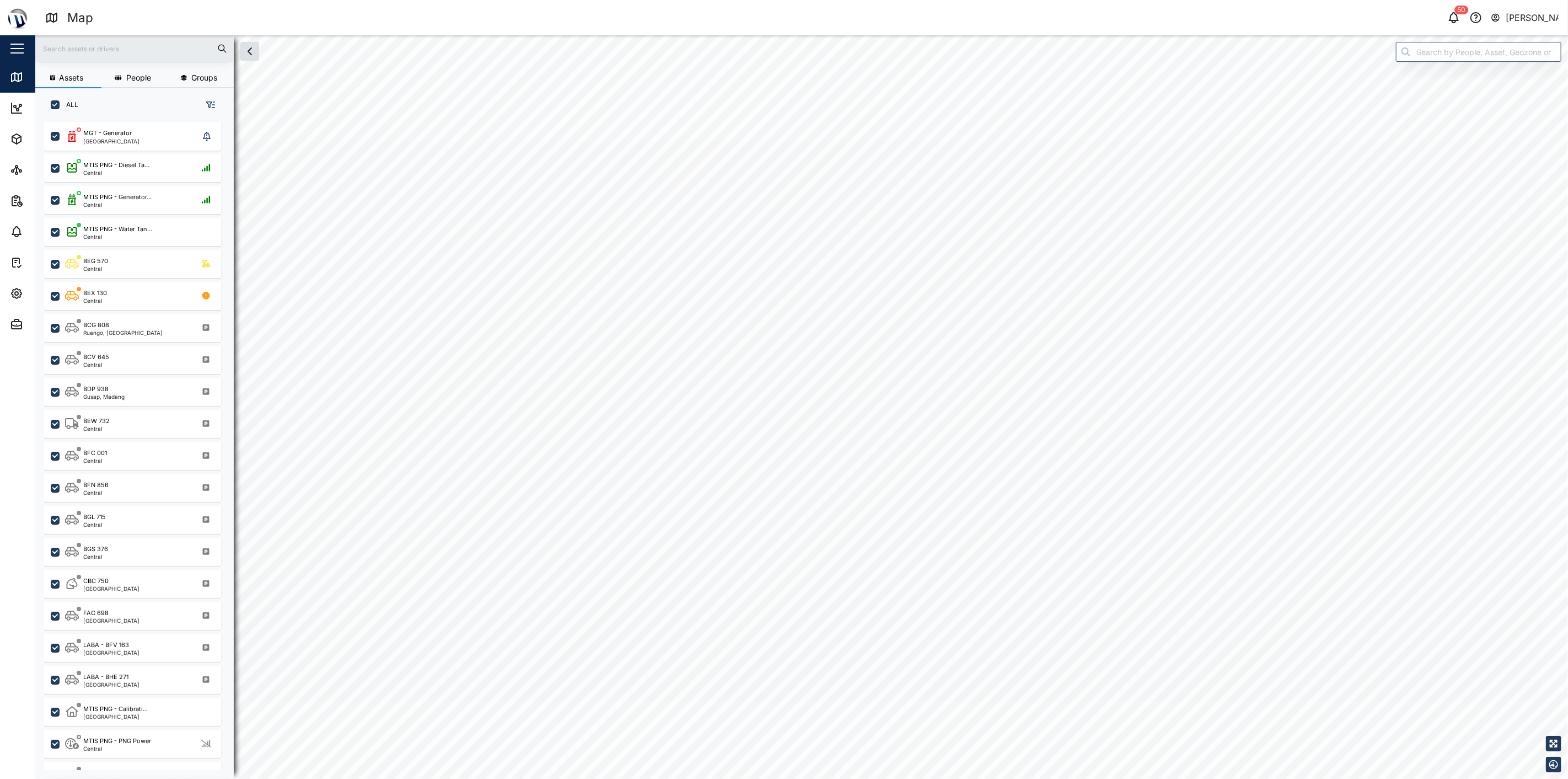
checkbox input "true"
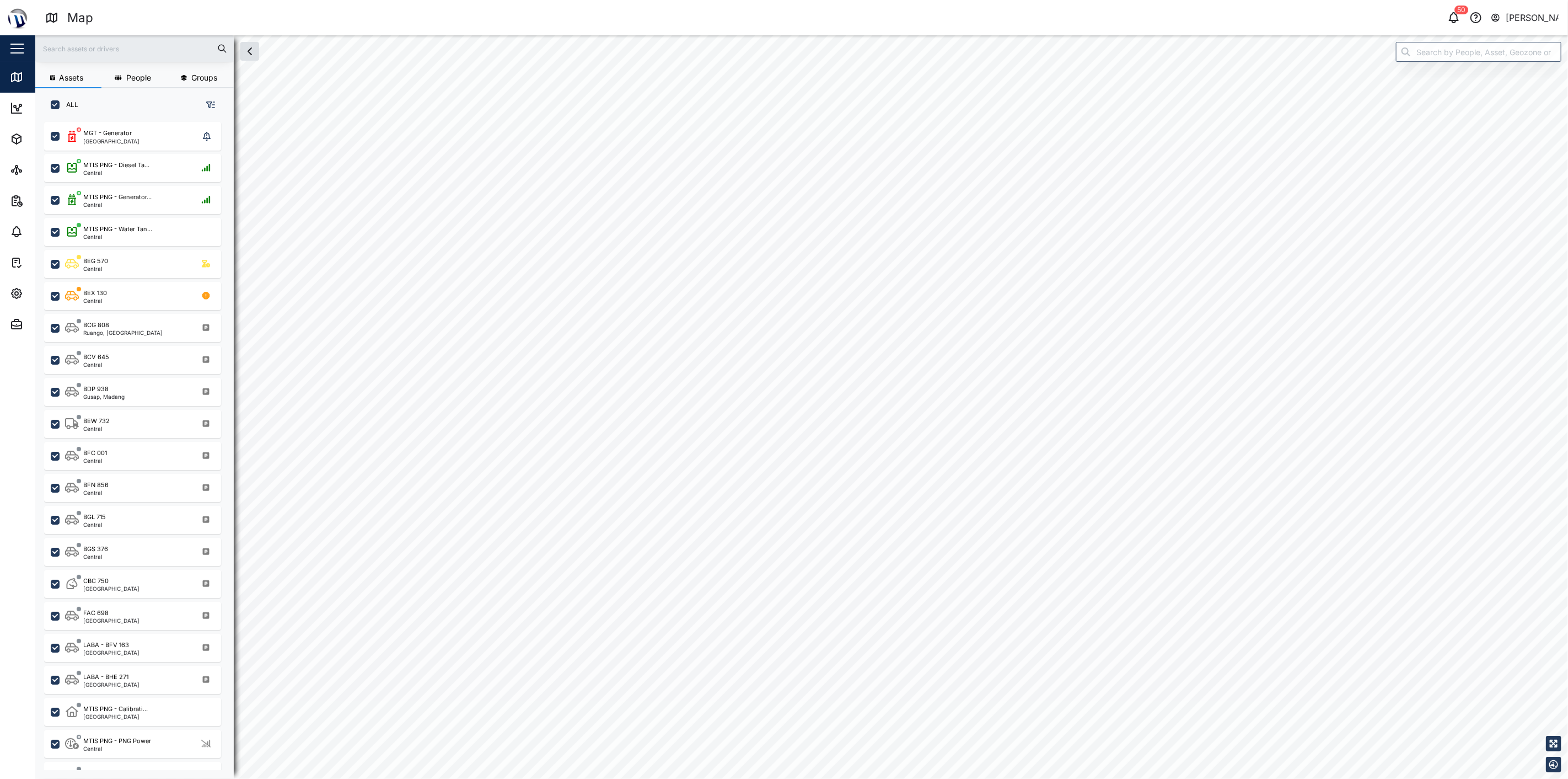
checkbox input "true"
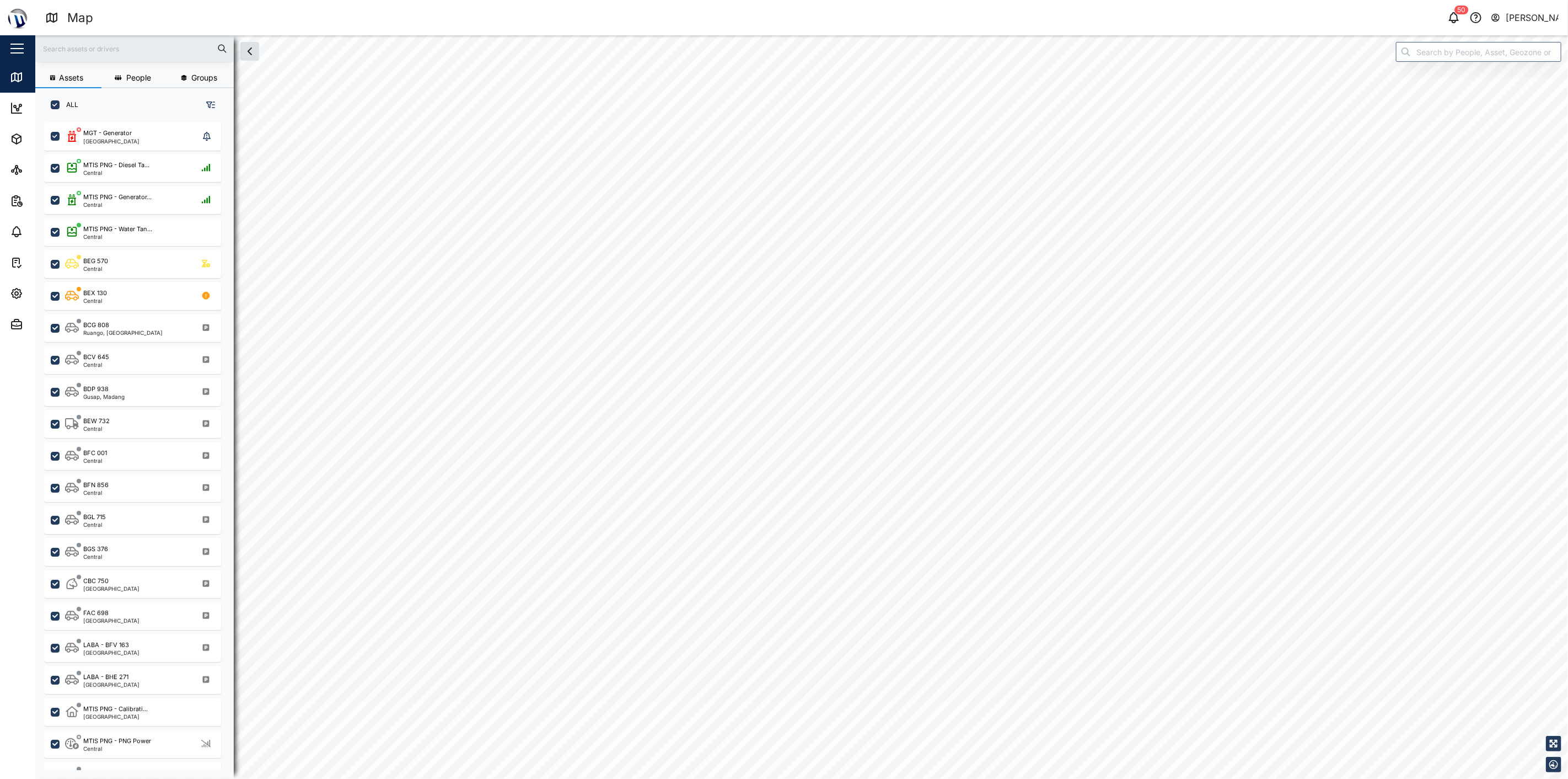
checkbox input "true"
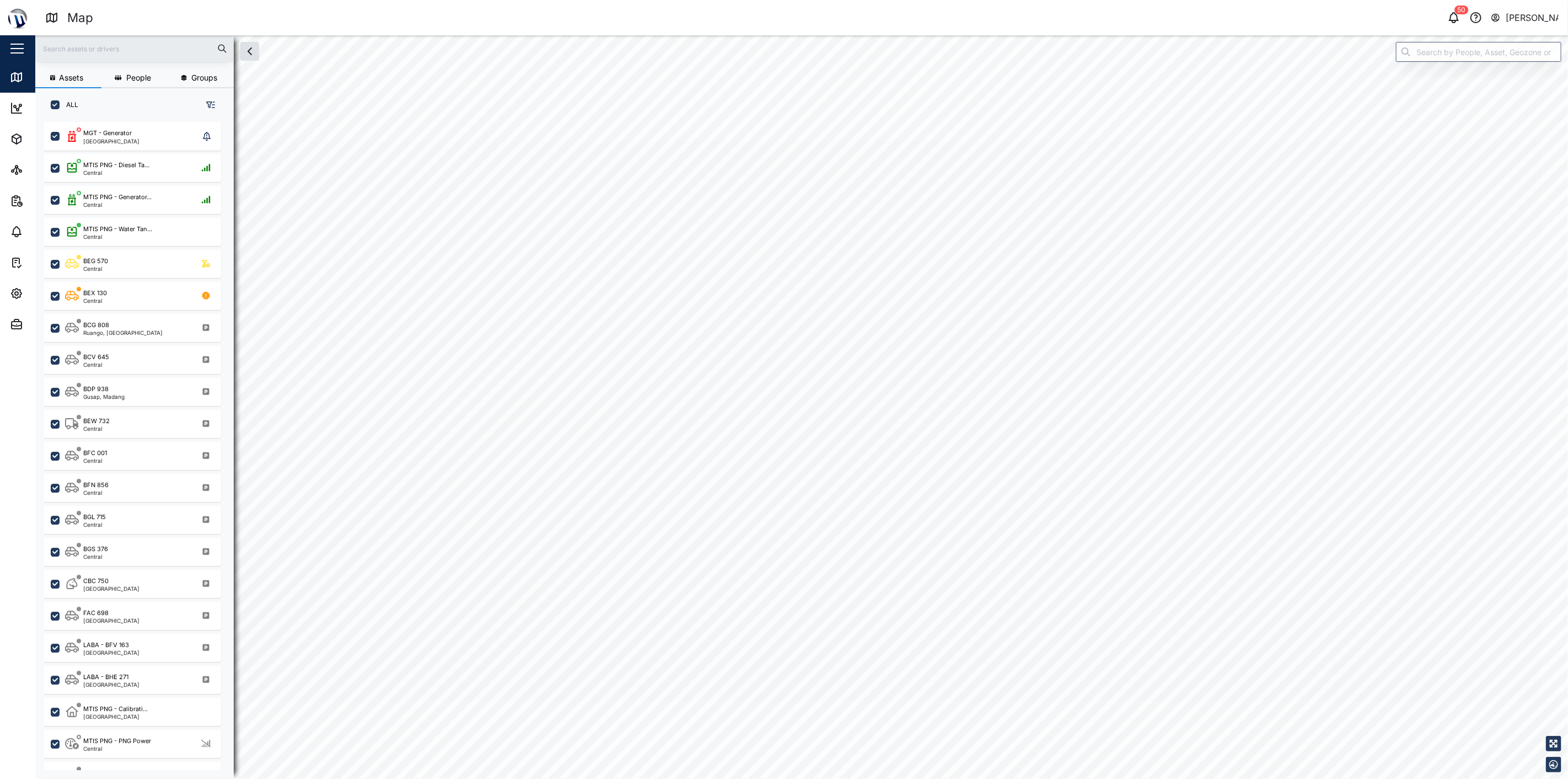
checkbox input "true"
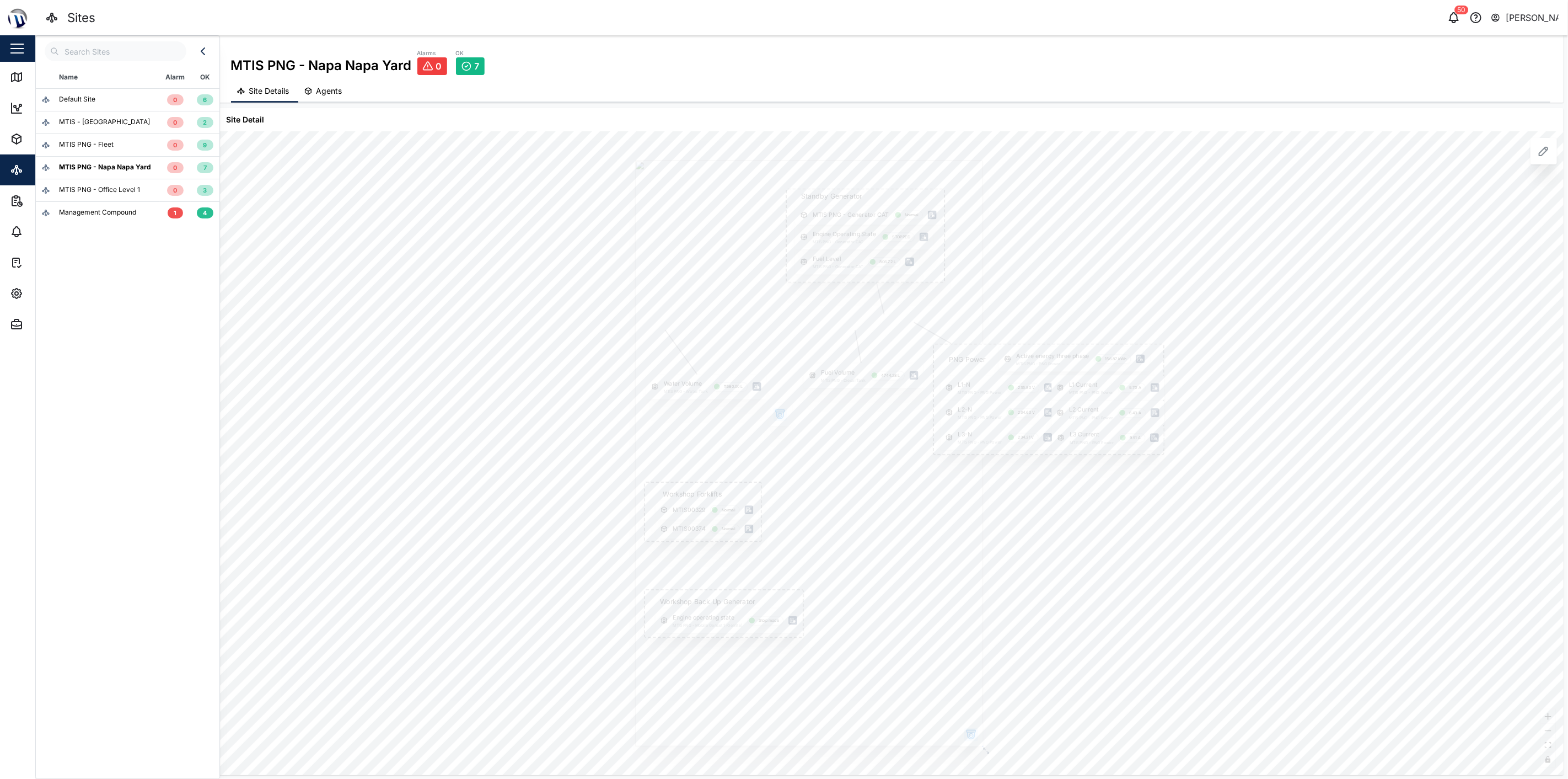
drag, startPoint x: 574, startPoint y: 282, endPoint x: 543, endPoint y: 215, distance: 73.8
click at [543, 215] on div "PNG Power Active energy three phase MTIS PNG - PNG Power 156.87 kWh L1-N MTIS P…" at bounding box center [892, 453] width 1347 height 644
drag, startPoint x: 687, startPoint y: 211, endPoint x: 648, endPoint y: 256, distance: 59.5
click at [648, 256] on div at bounding box center [749, 424] width 348 height 586
click at [14, 159] on link "Sites" at bounding box center [72, 169] width 144 height 31
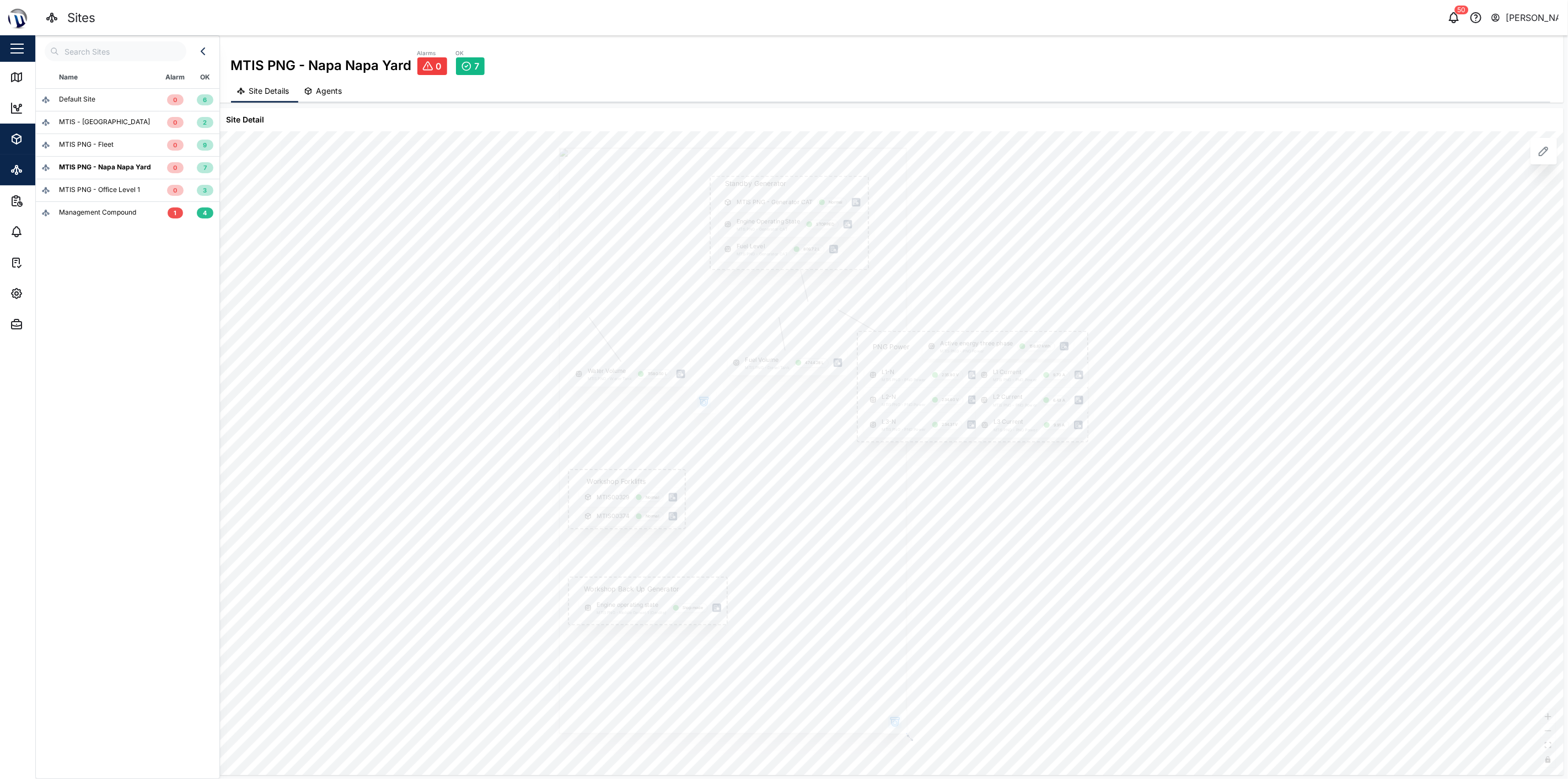
click at [22, 145] on span "Assets" at bounding box center [59, 139] width 100 height 31
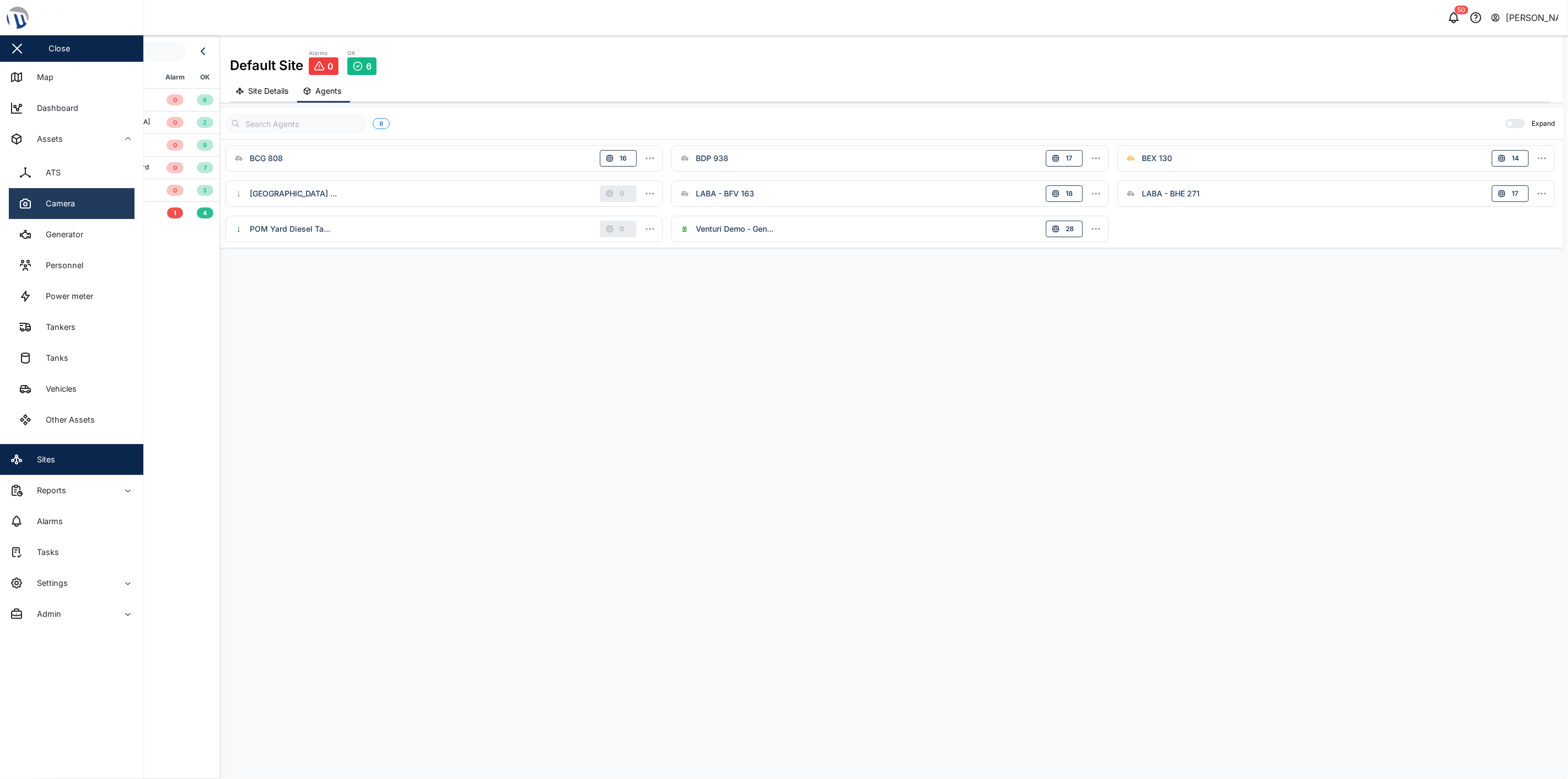
click at [50, 211] on link "Camera" at bounding box center [71, 204] width 125 height 31
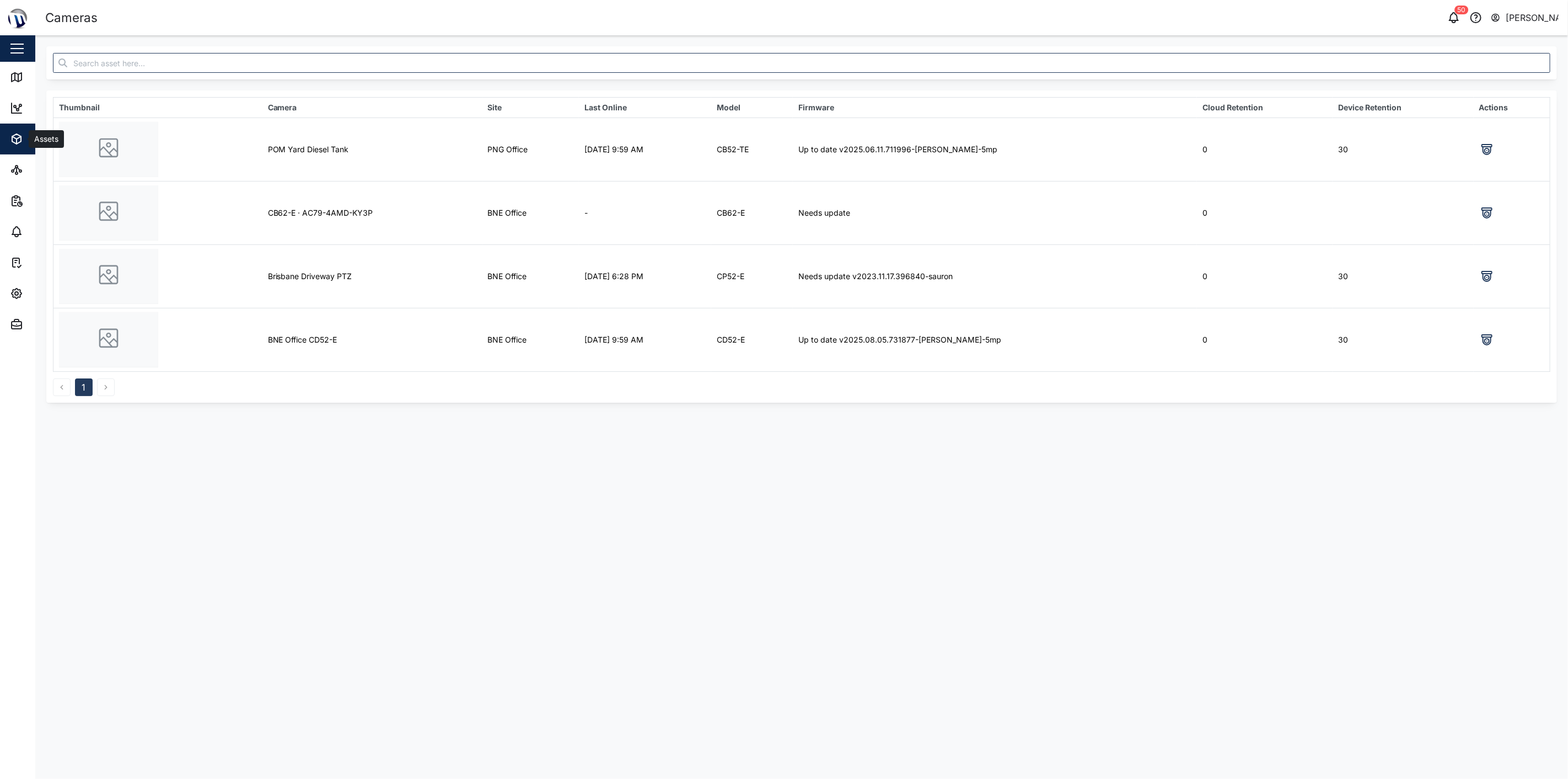
click at [24, 139] on div "Assets" at bounding box center [59, 139] width 100 height 13
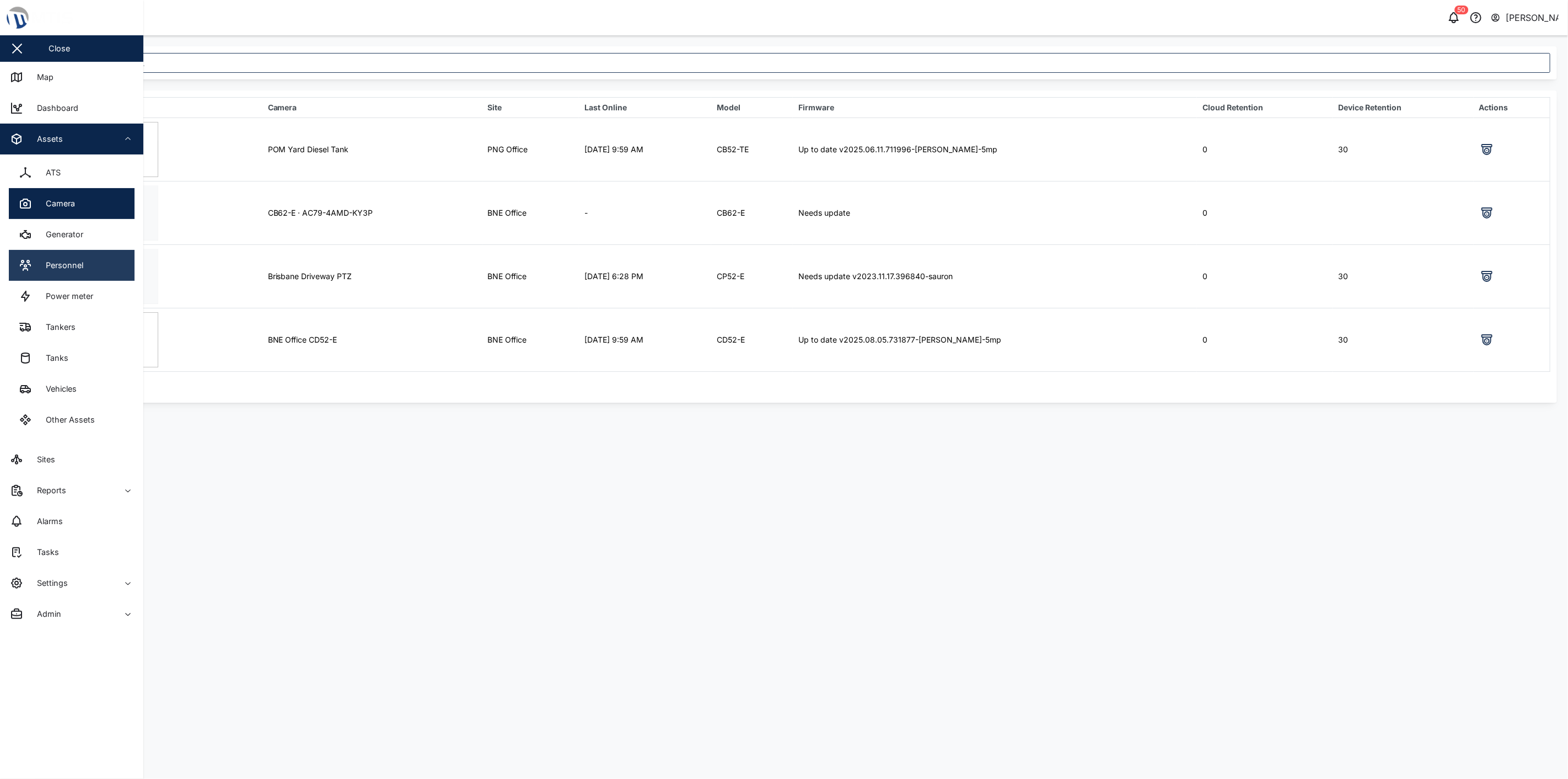
click at [62, 259] on div "Personnel" at bounding box center [60, 265] width 46 height 12
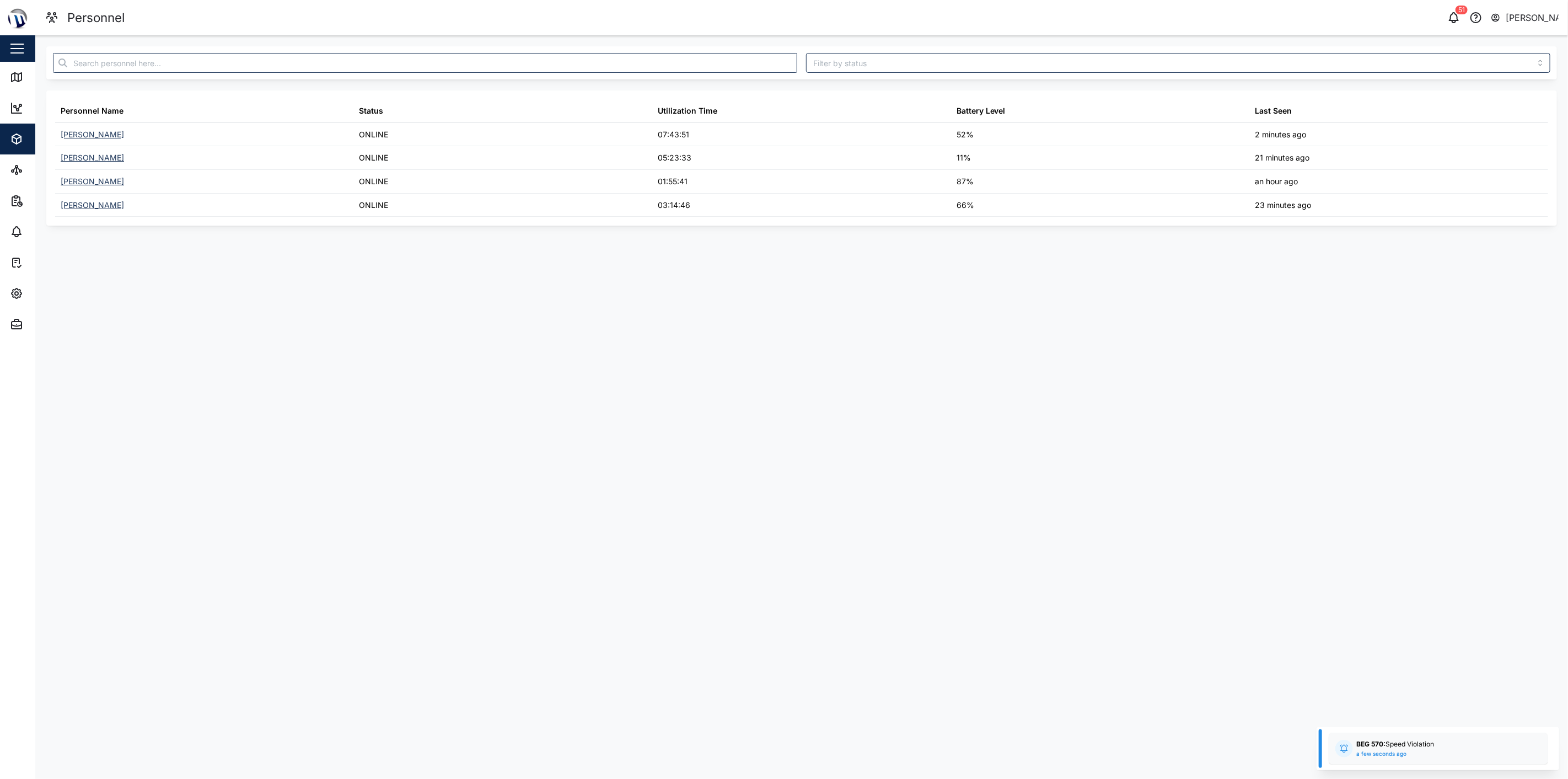
click at [157, 421] on main "Personnel Name Status Utilization Time Battery Level Last Seen [PERSON_NAME] ON…" at bounding box center [802, 407] width 1533 height 744
click at [12, 68] on link "Map" at bounding box center [72, 78] width 144 height 31
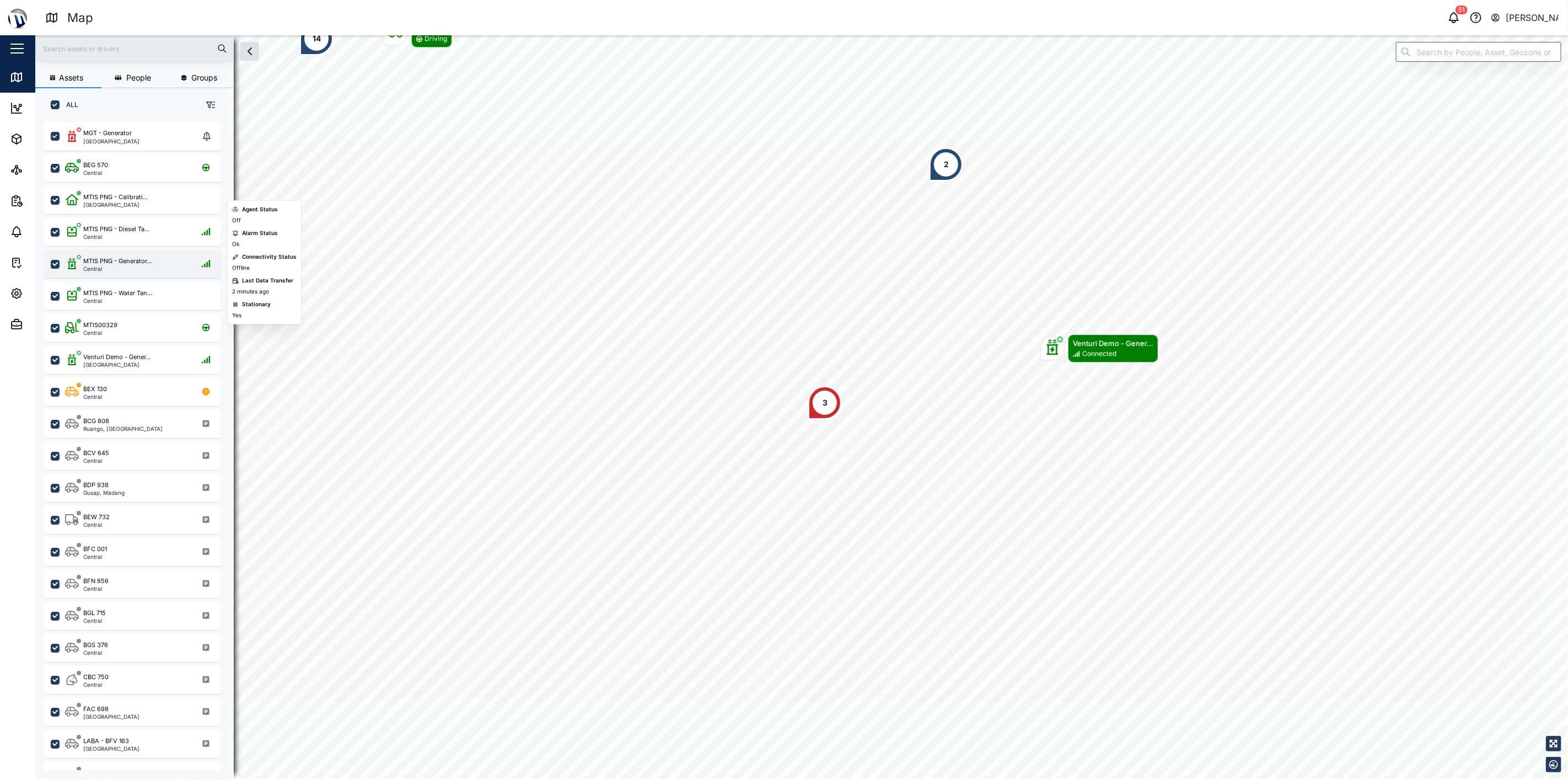
scroll to position [84, 0]
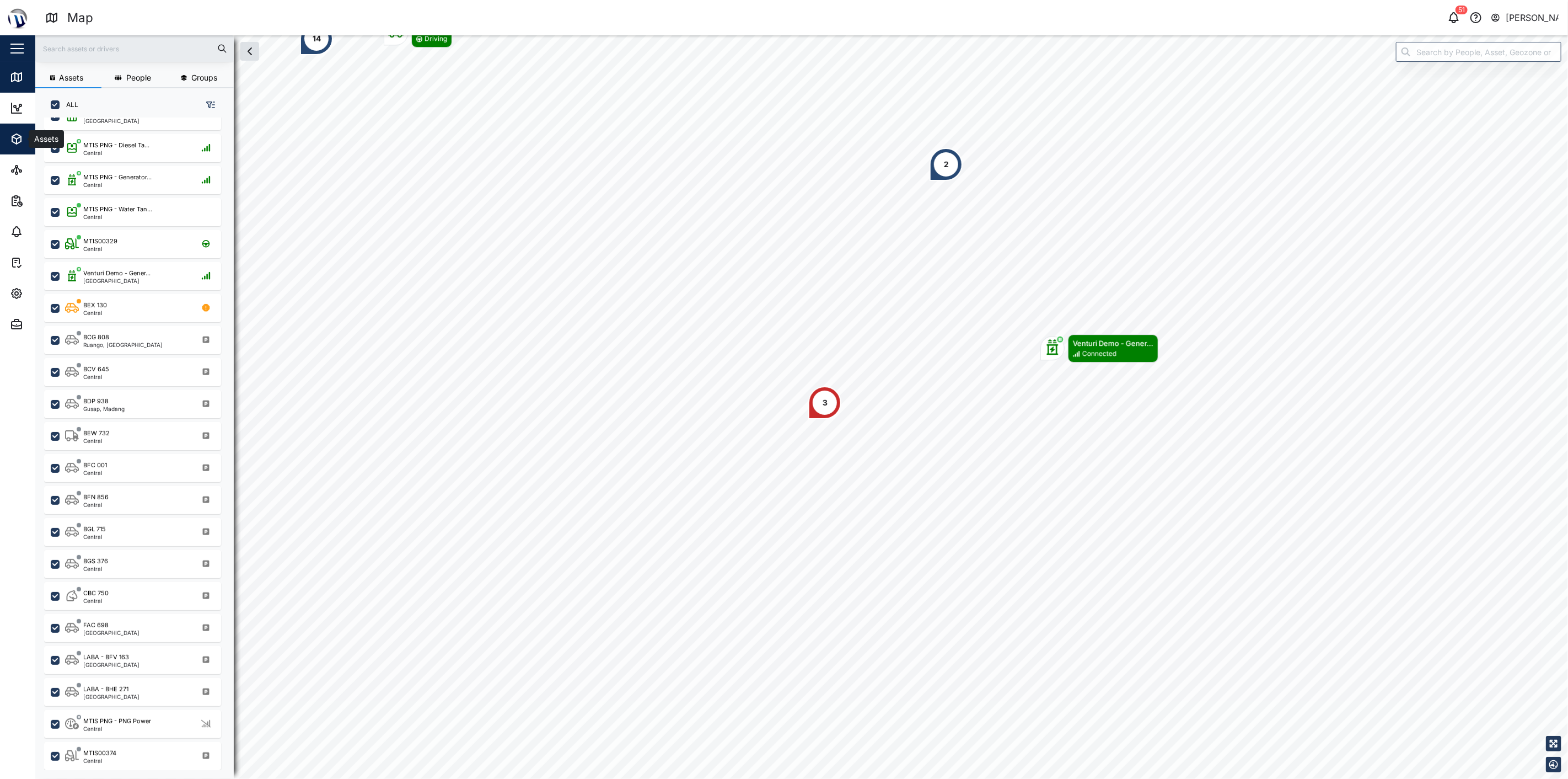
click at [10, 133] on icon "button" at bounding box center [16, 139] width 13 height 13
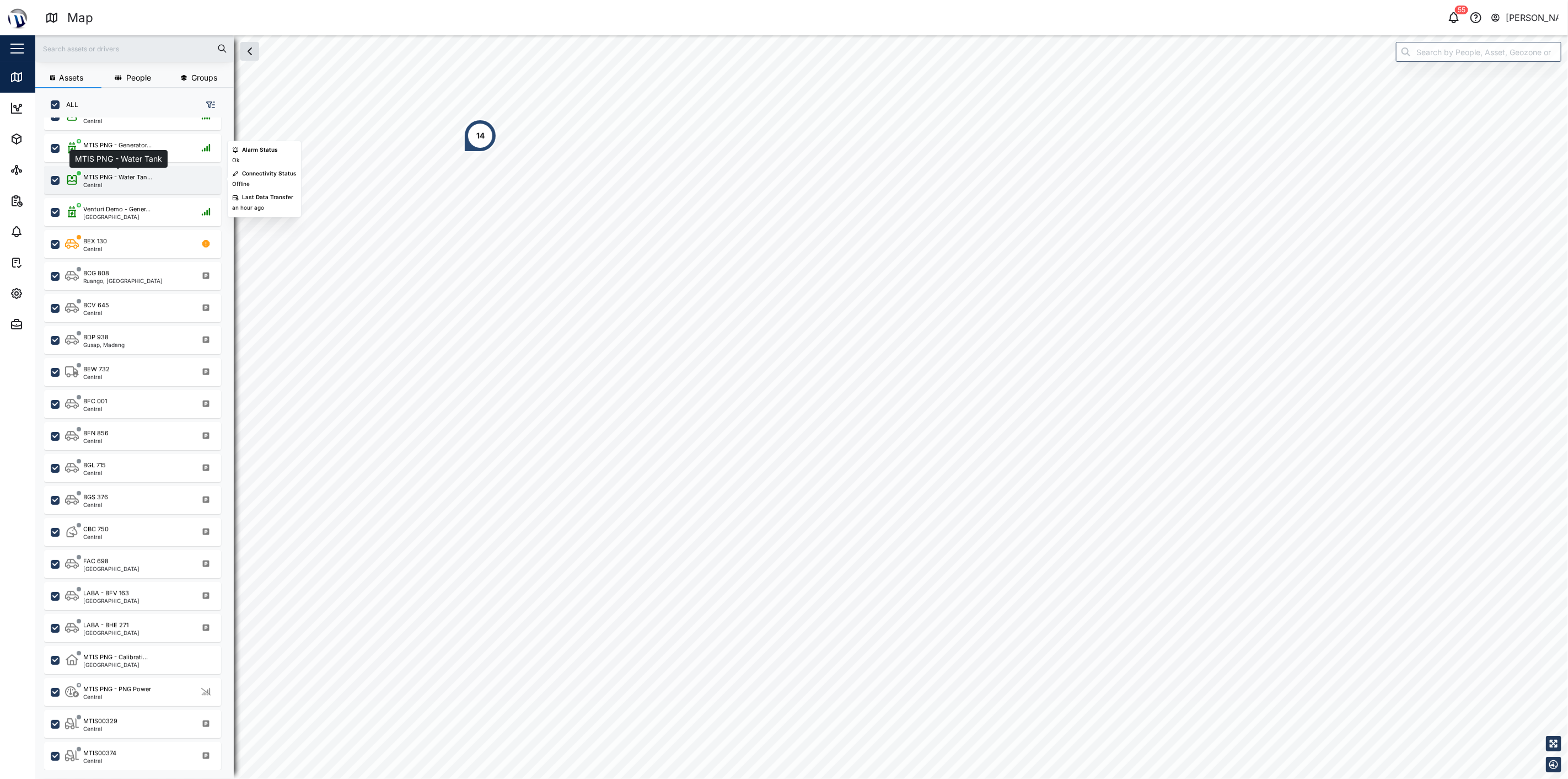
click at [145, 180] on div "MTIS PNG - Water Tan..." at bounding box center [118, 177] width 69 height 10
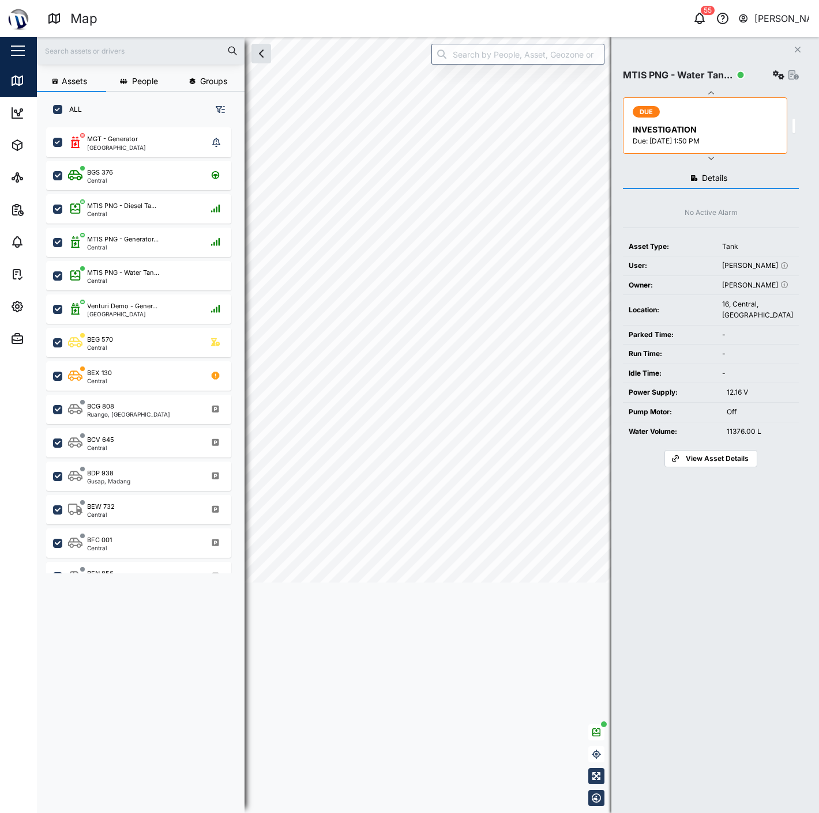
scroll to position [671, 179]
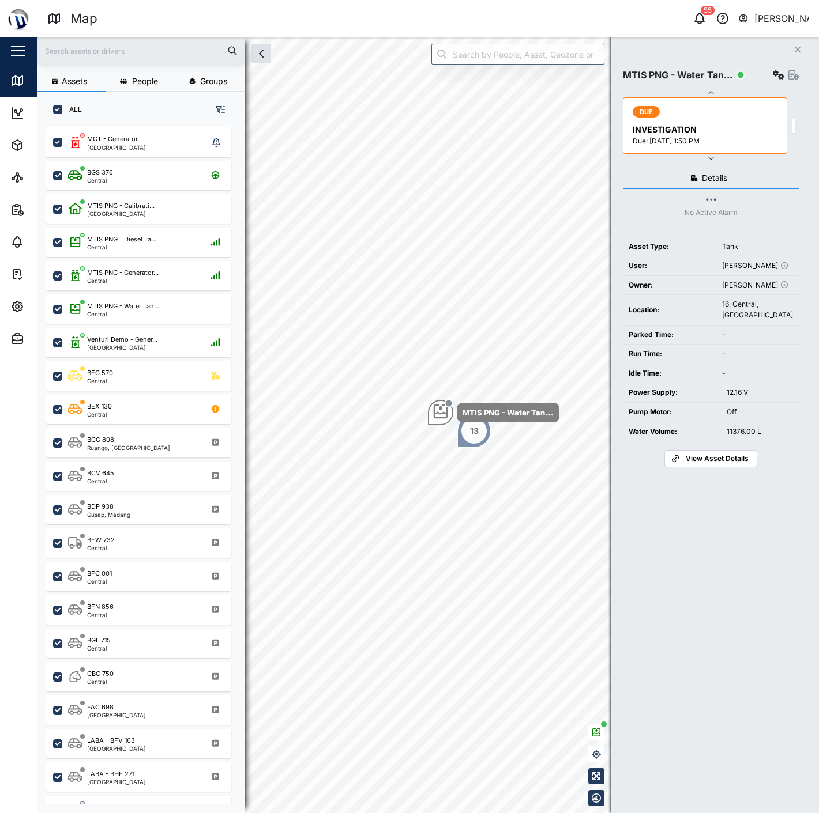
click at [798, 46] on icon "Close" at bounding box center [797, 49] width 7 height 9
